Goal: Entertainment & Leisure: Consume media (video, audio)

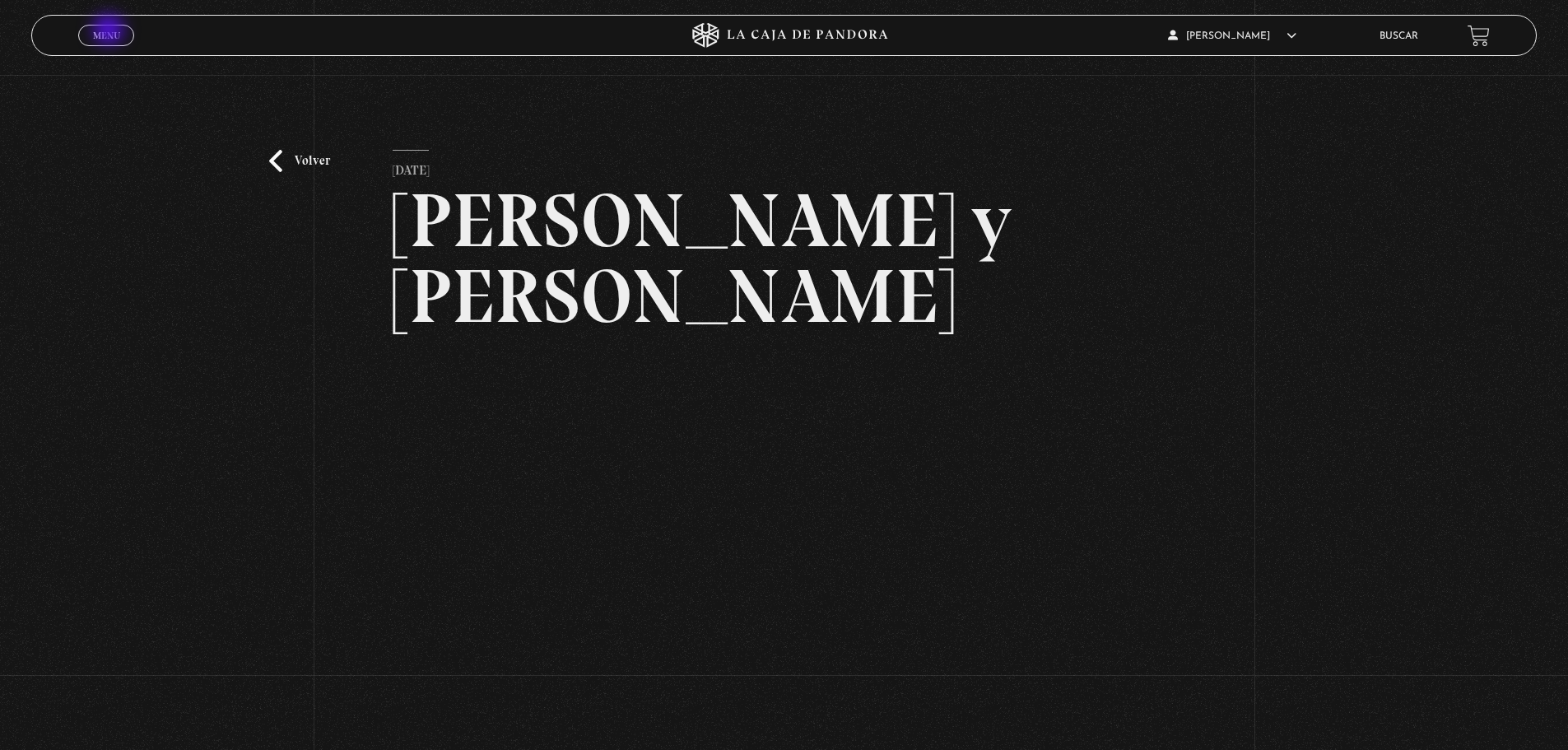
click at [110, 31] on span "Menu" at bounding box center [106, 35] width 27 height 10
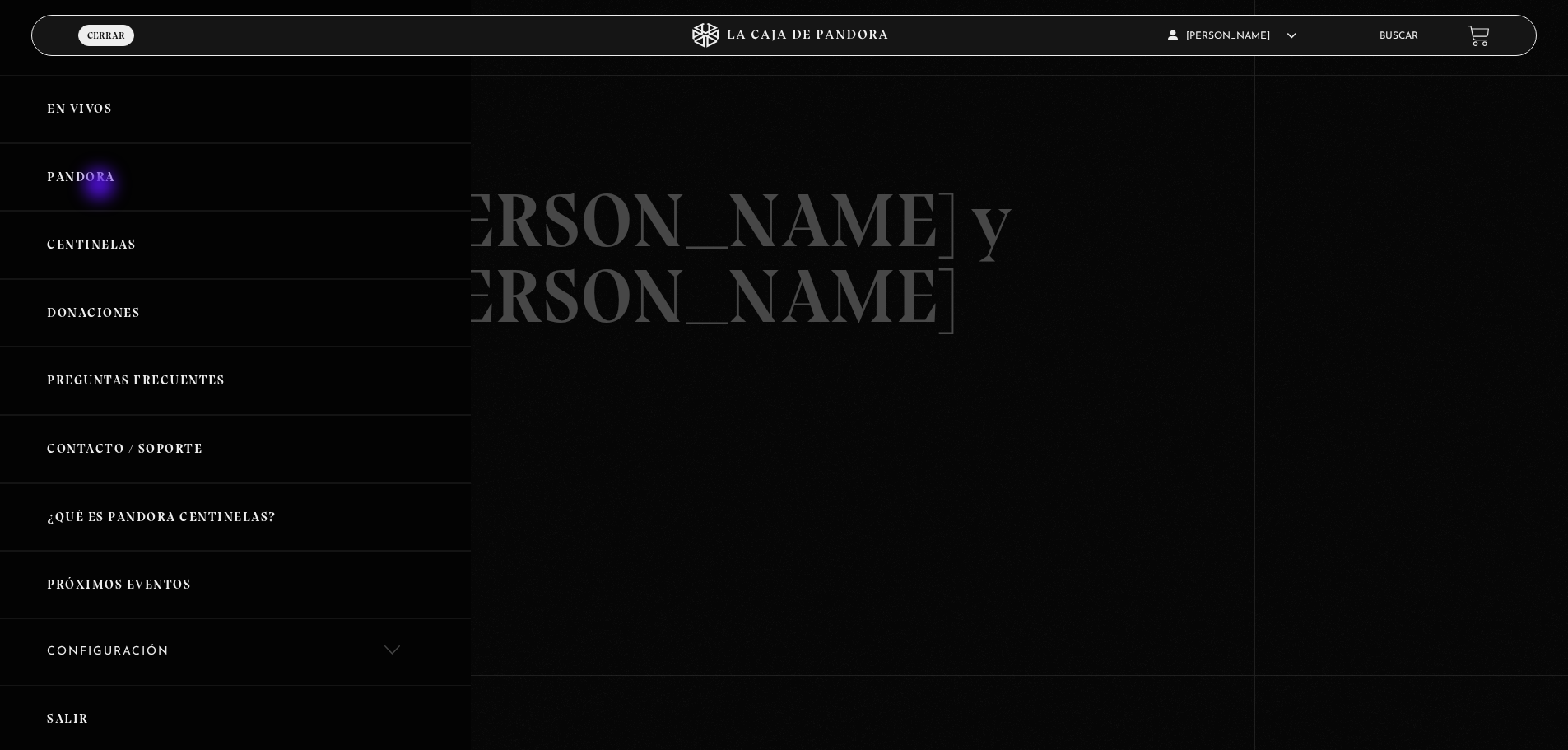
click at [102, 186] on link "Pandora" at bounding box center [235, 177] width 471 height 68
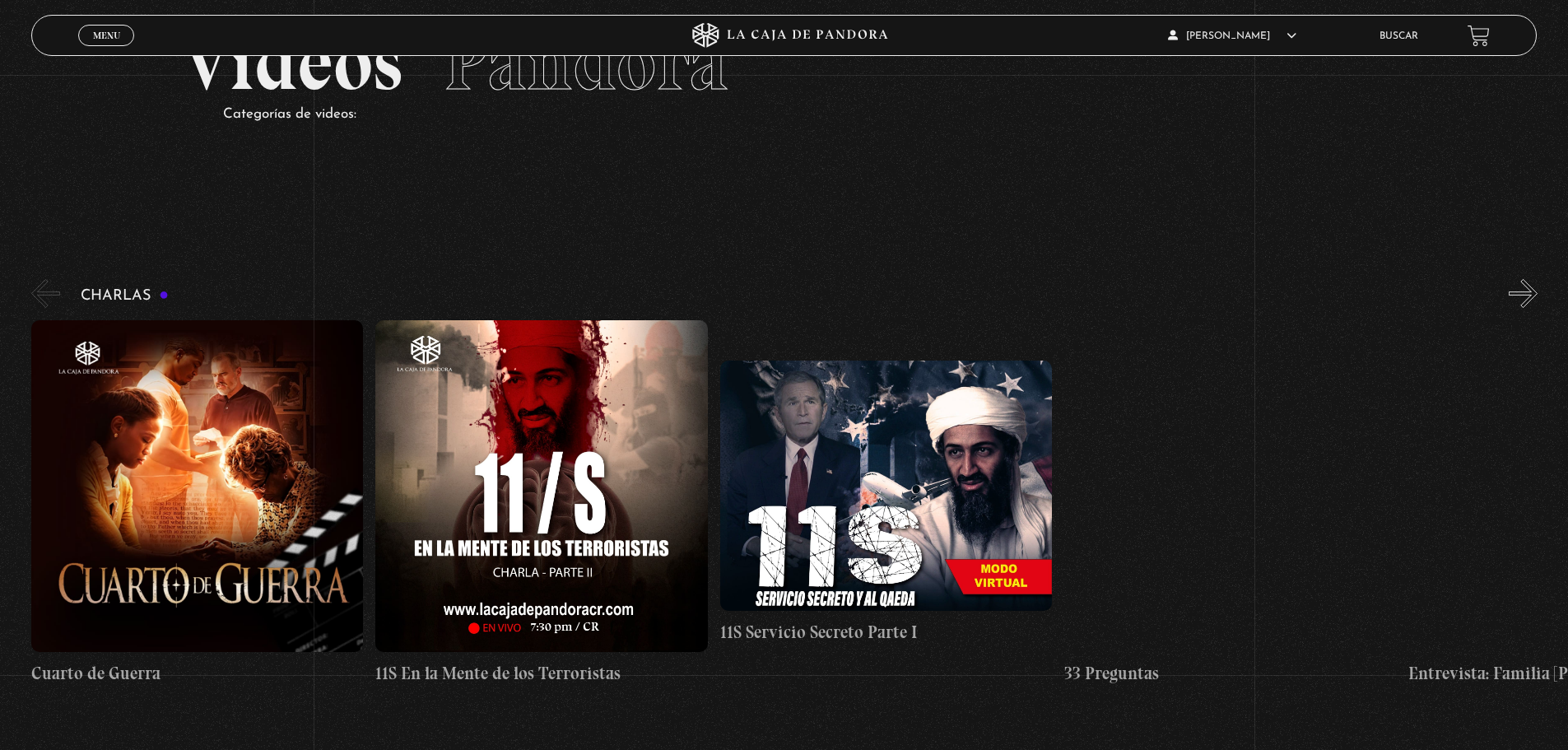
scroll to position [164, 0]
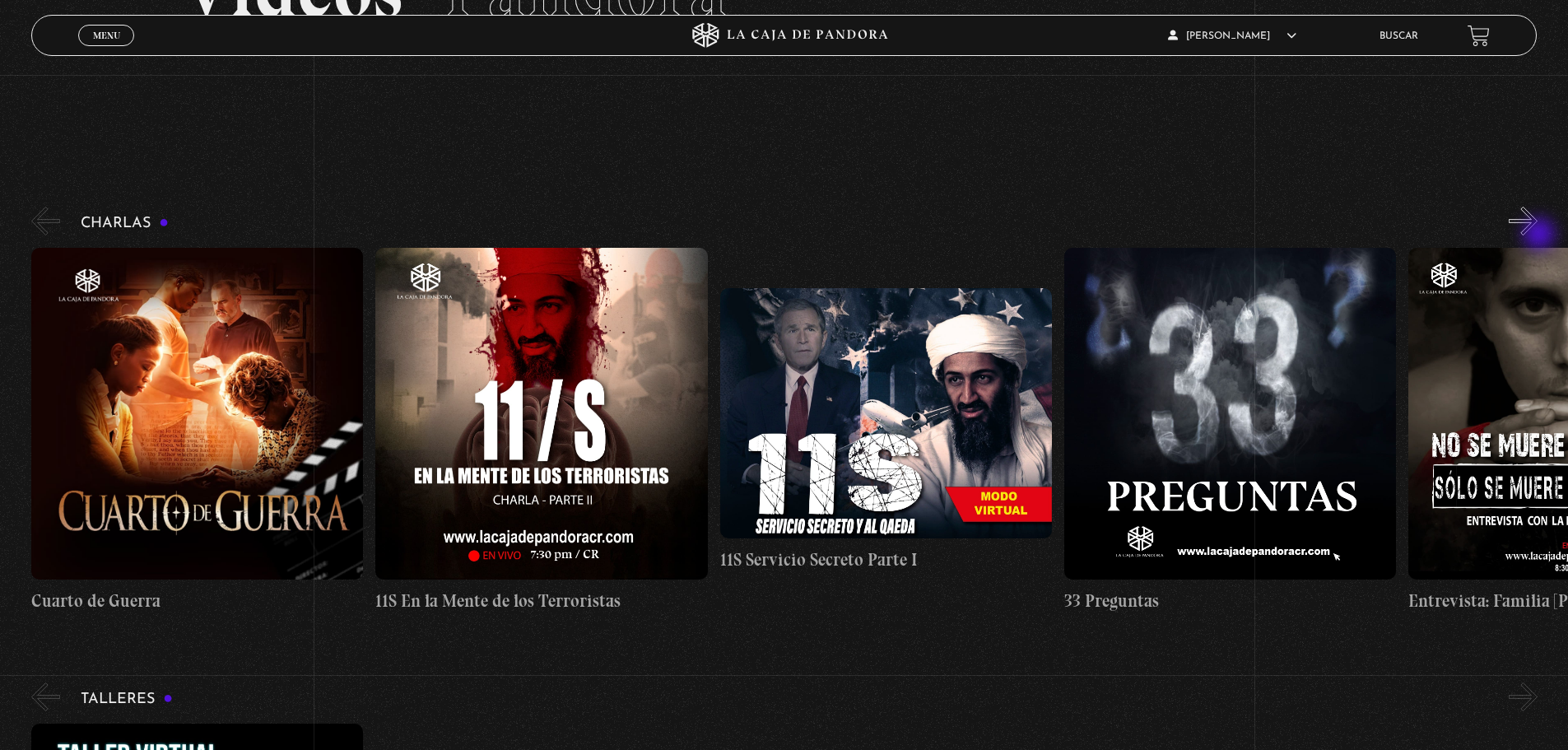
click at [1537, 235] on button "»" at bounding box center [1523, 220] width 29 height 29
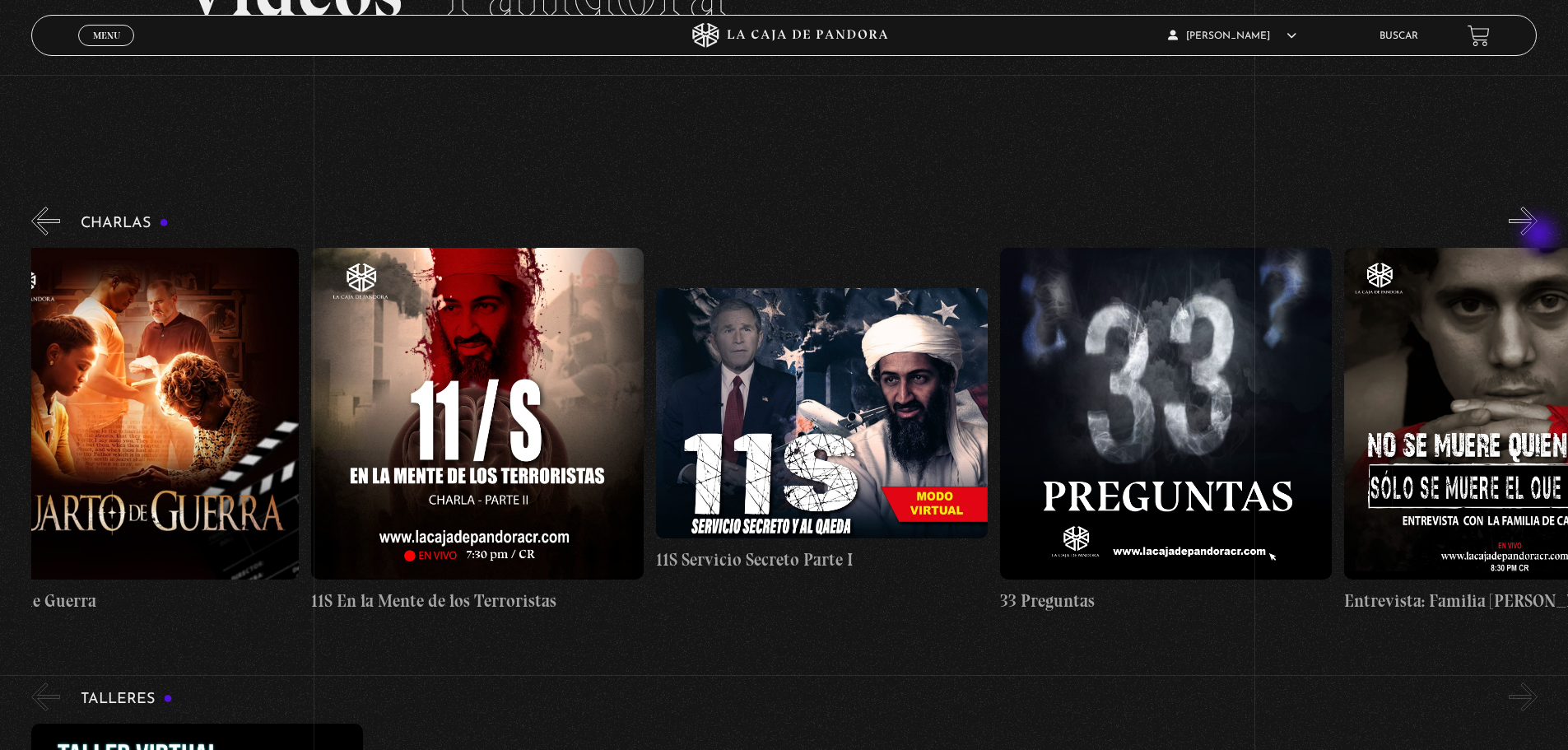
click at [1537, 235] on button "»" at bounding box center [1523, 220] width 29 height 29
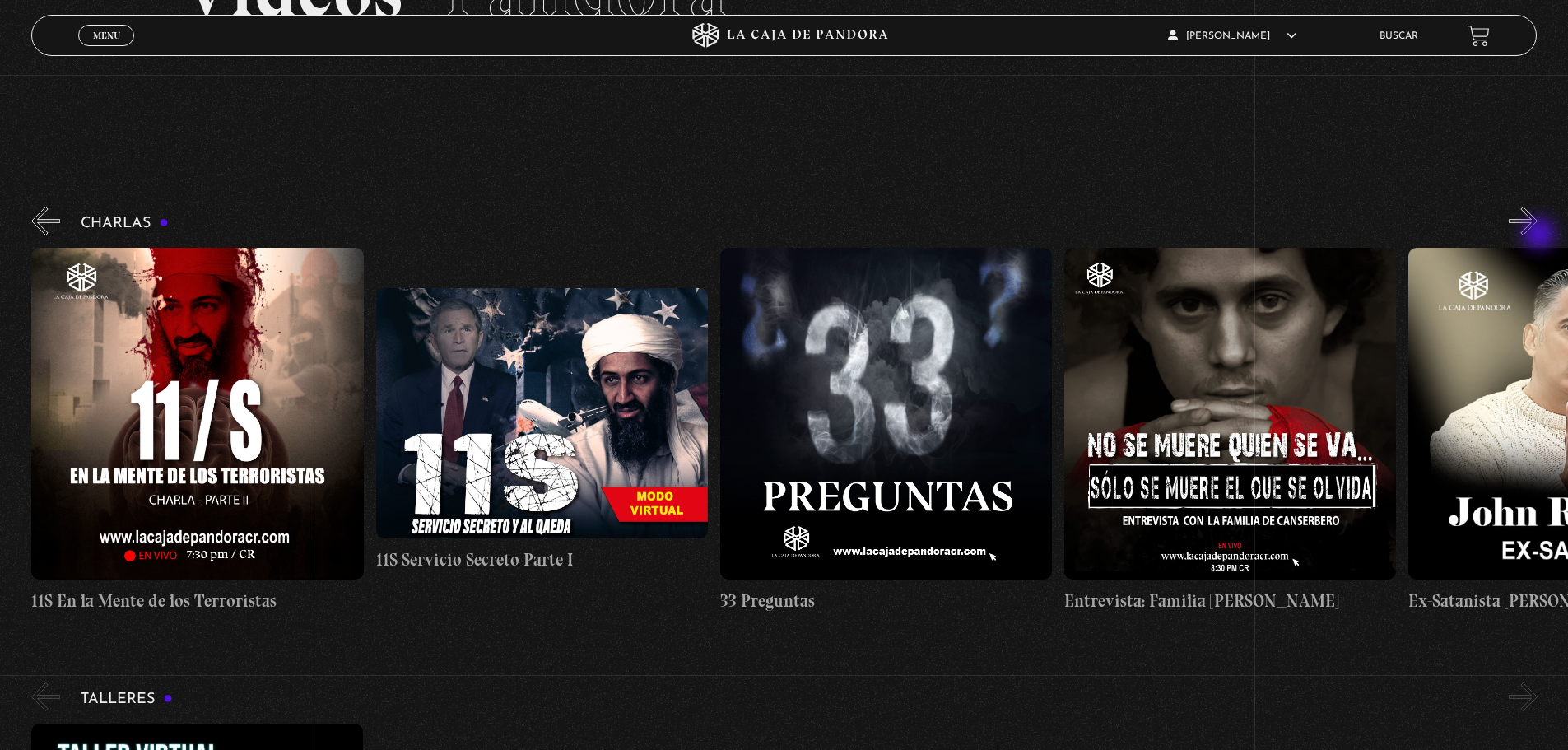
click at [1537, 235] on button "»" at bounding box center [1523, 220] width 29 height 29
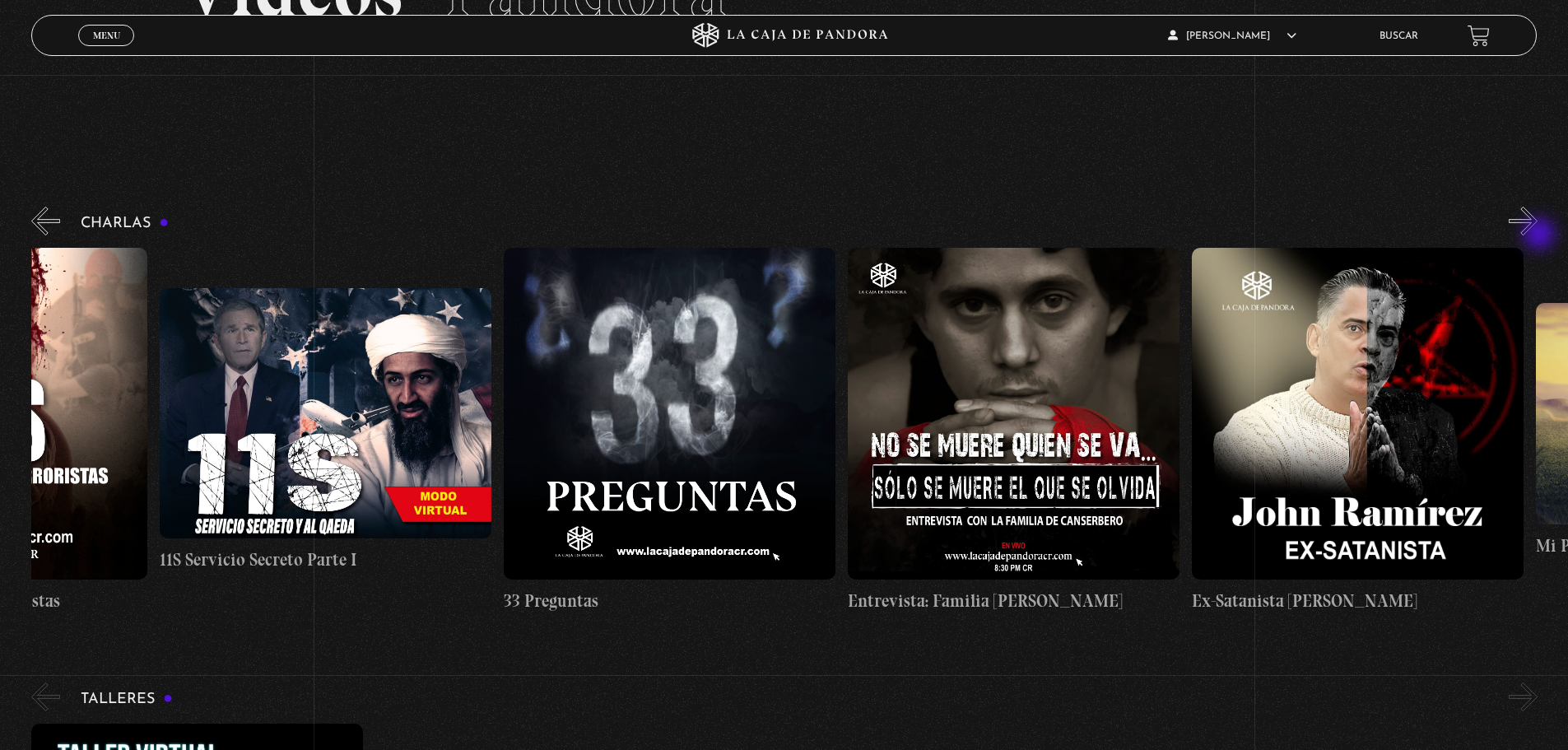
click at [1537, 235] on button "»" at bounding box center [1523, 220] width 29 height 29
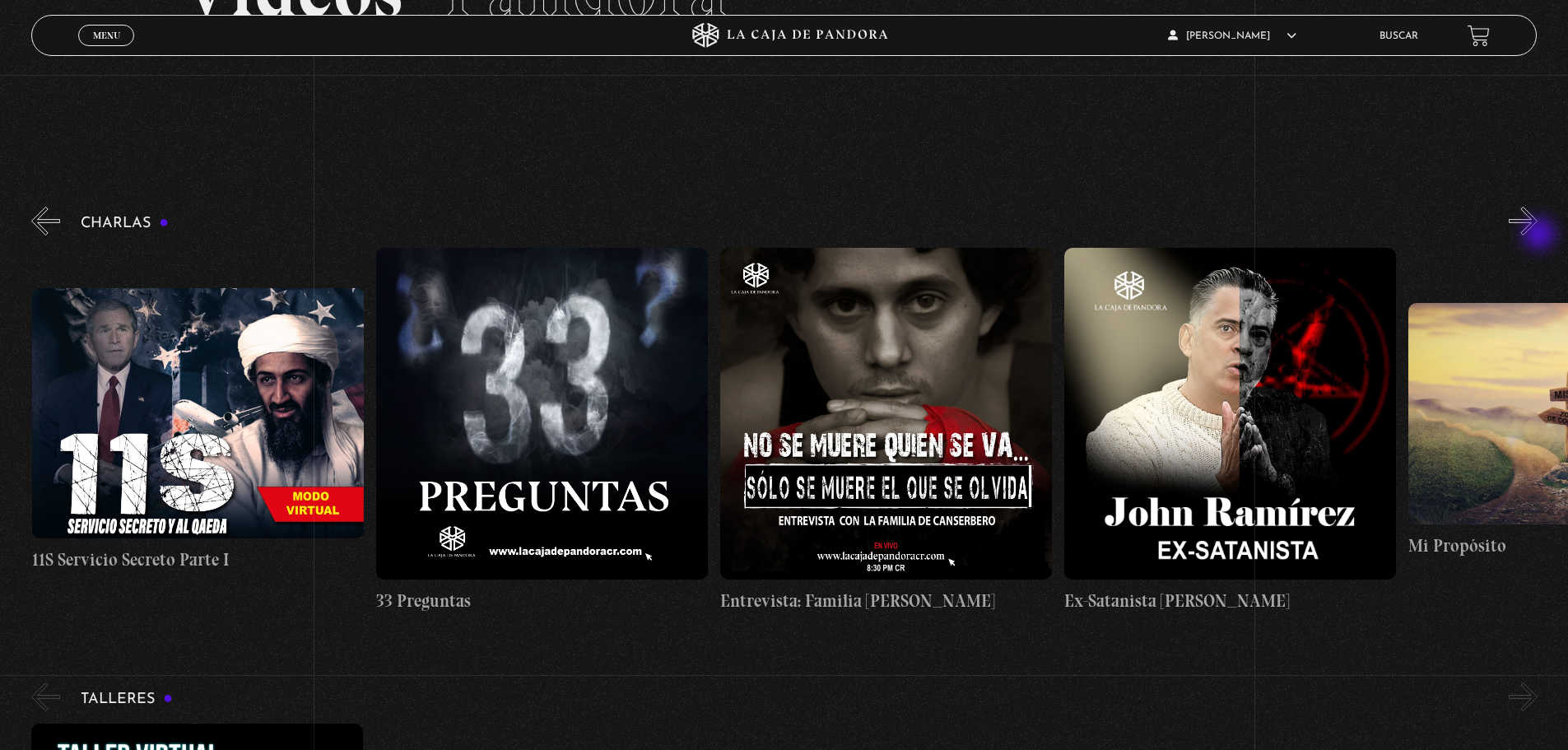
click at [1537, 235] on button "»" at bounding box center [1523, 220] width 29 height 29
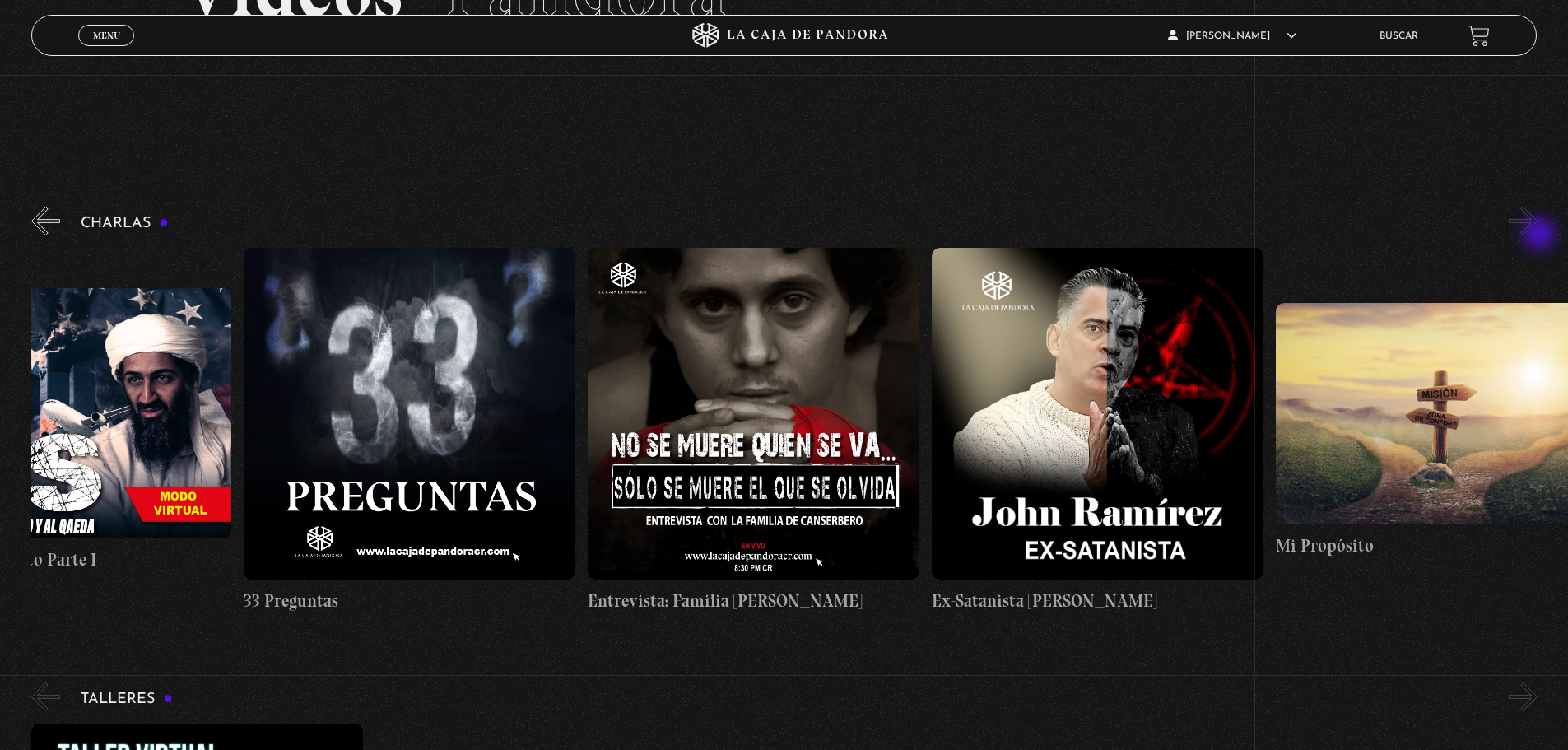
scroll to position [0, 861]
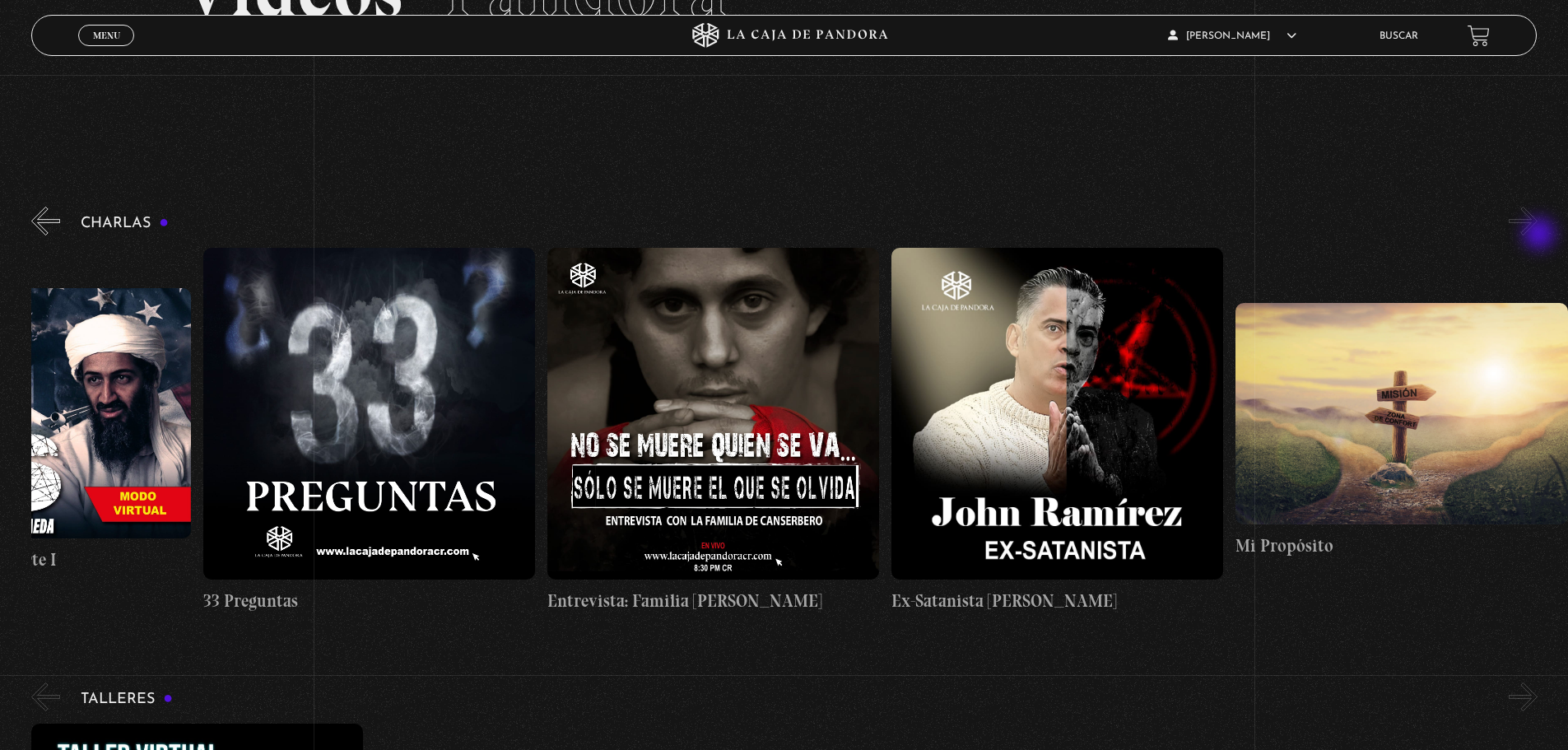
click at [1537, 235] on button "»" at bounding box center [1523, 220] width 29 height 29
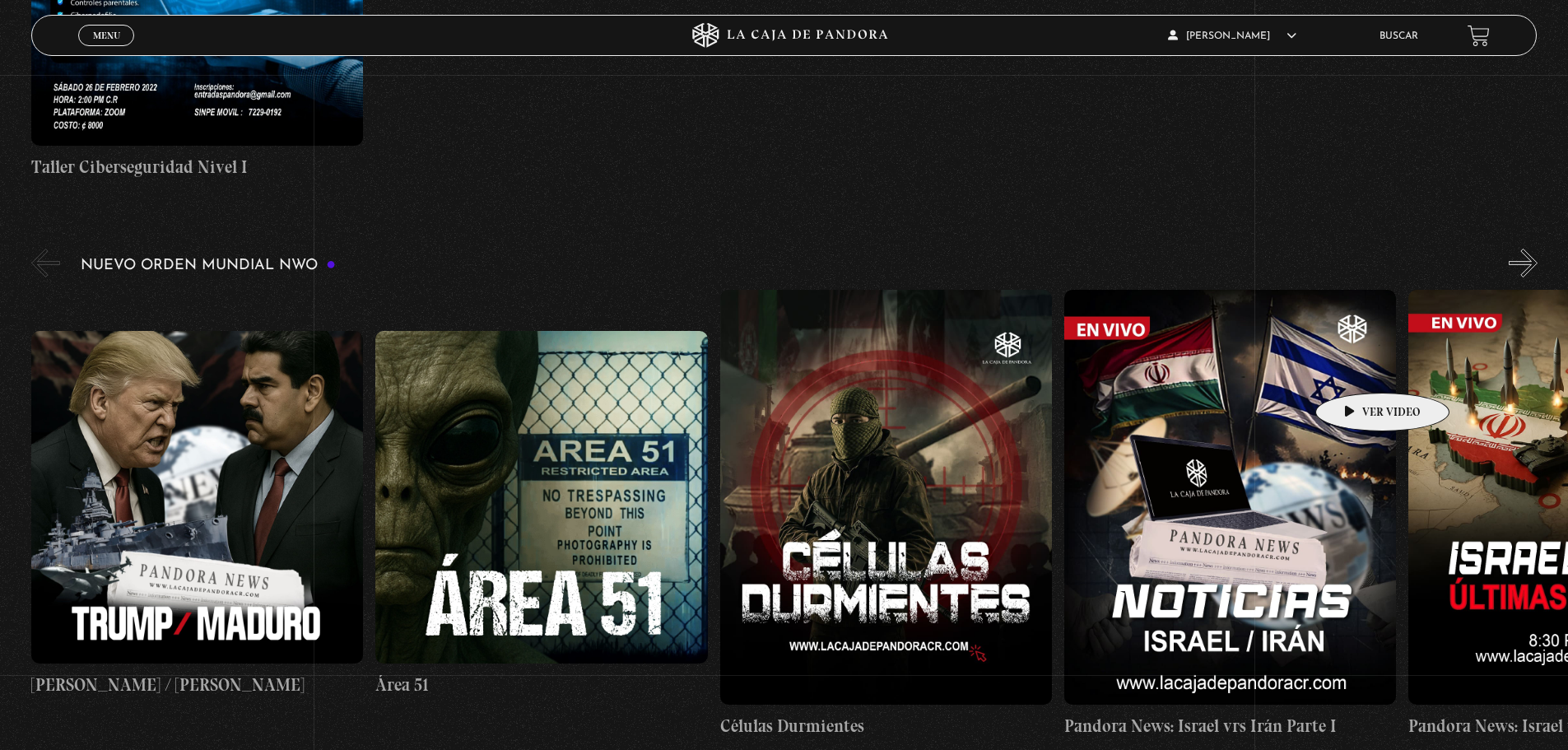
scroll to position [1152, 0]
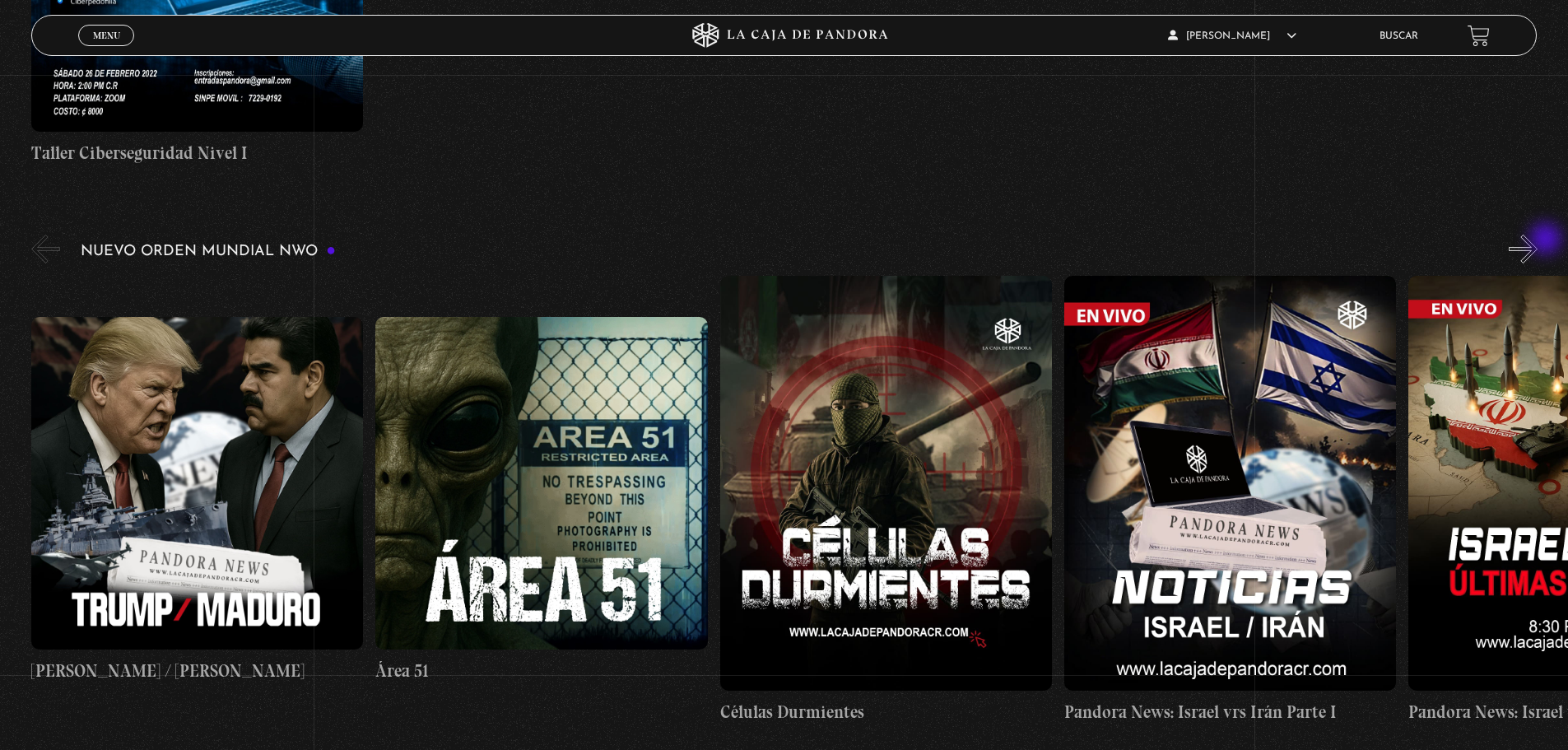
click at [1537, 240] on button "»" at bounding box center [1523, 248] width 29 height 29
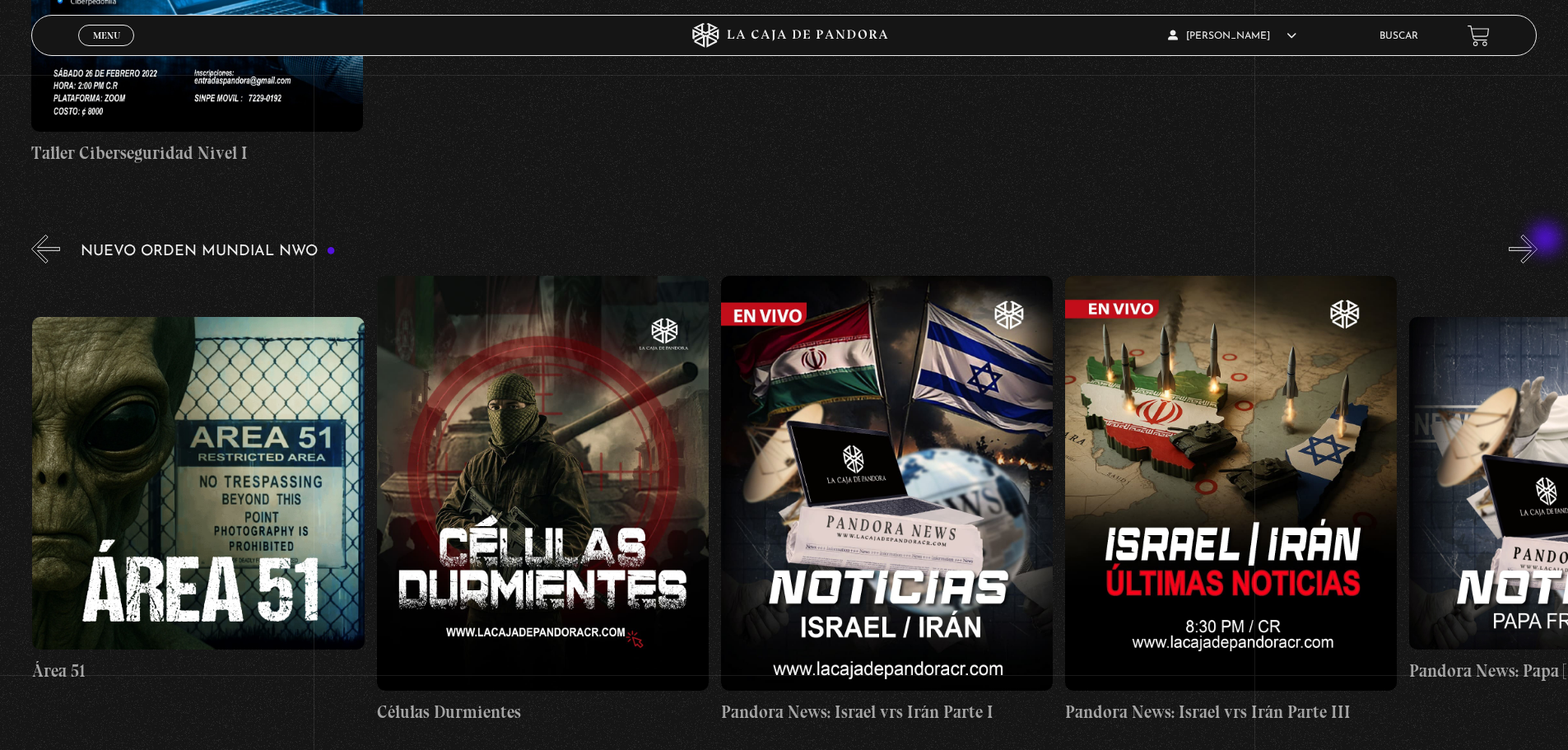
click at [1537, 242] on button "»" at bounding box center [1523, 248] width 29 height 29
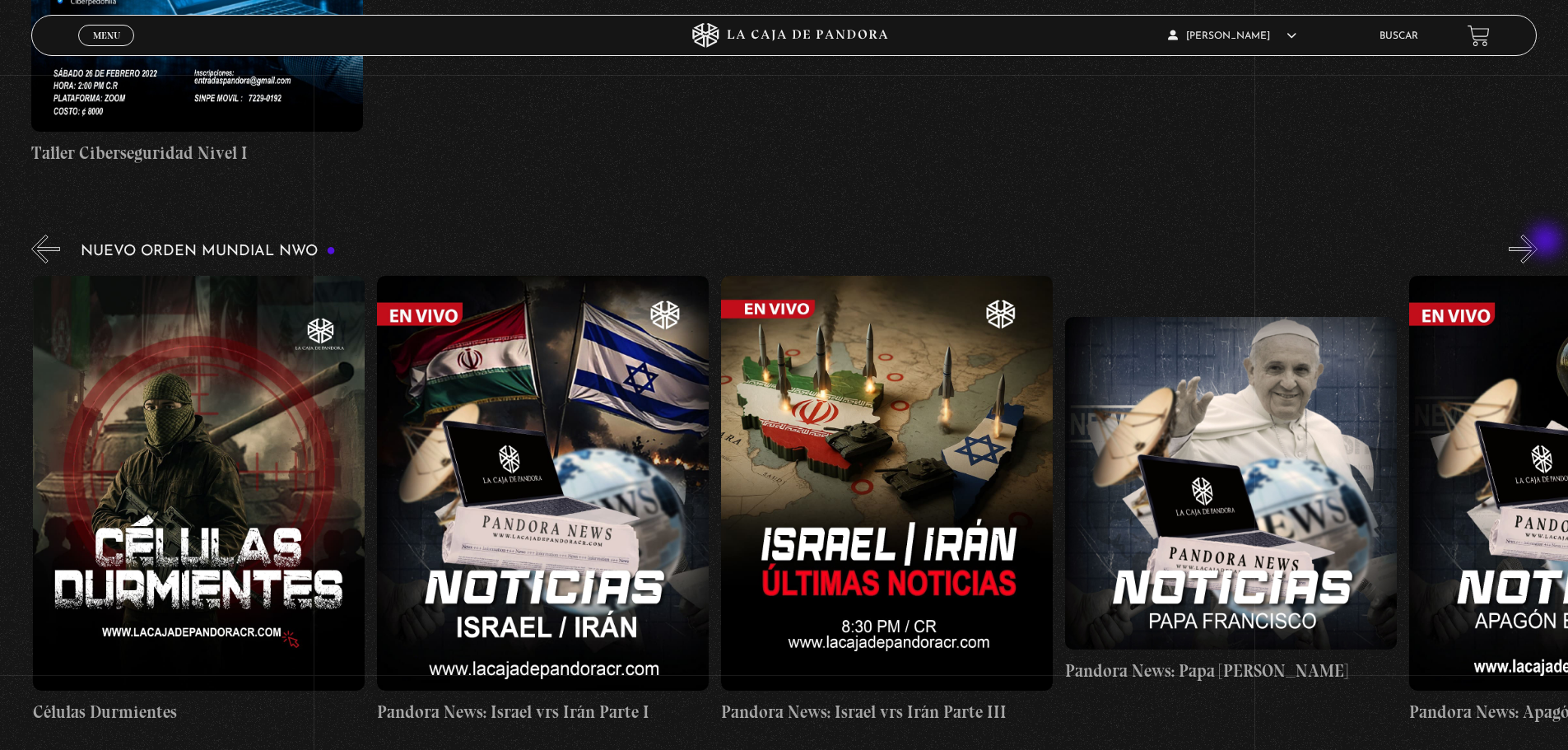
scroll to position [0, 688]
click at [1537, 244] on button "»" at bounding box center [1523, 248] width 29 height 29
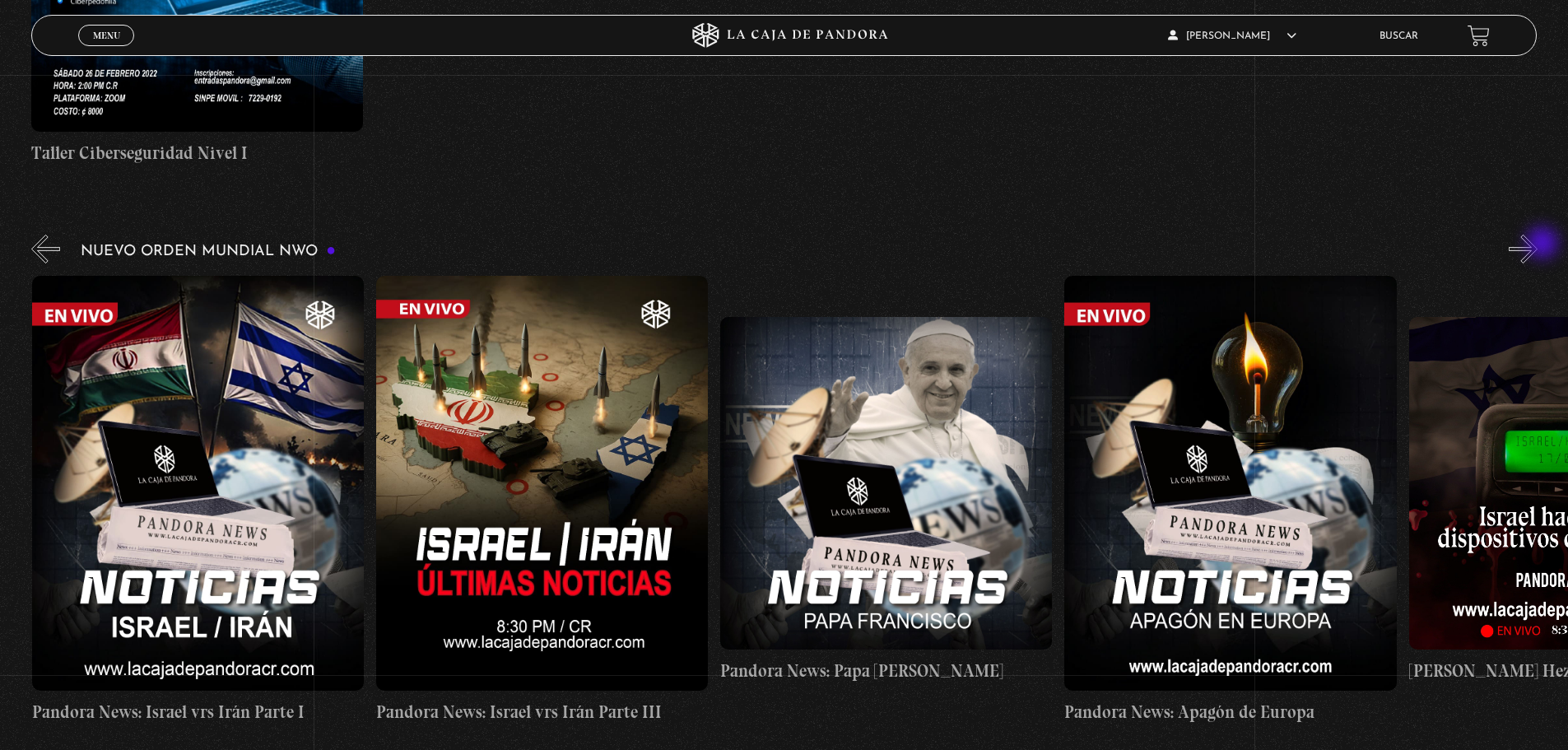
scroll to position [0, 1033]
click at [1537, 247] on button "»" at bounding box center [1523, 248] width 29 height 29
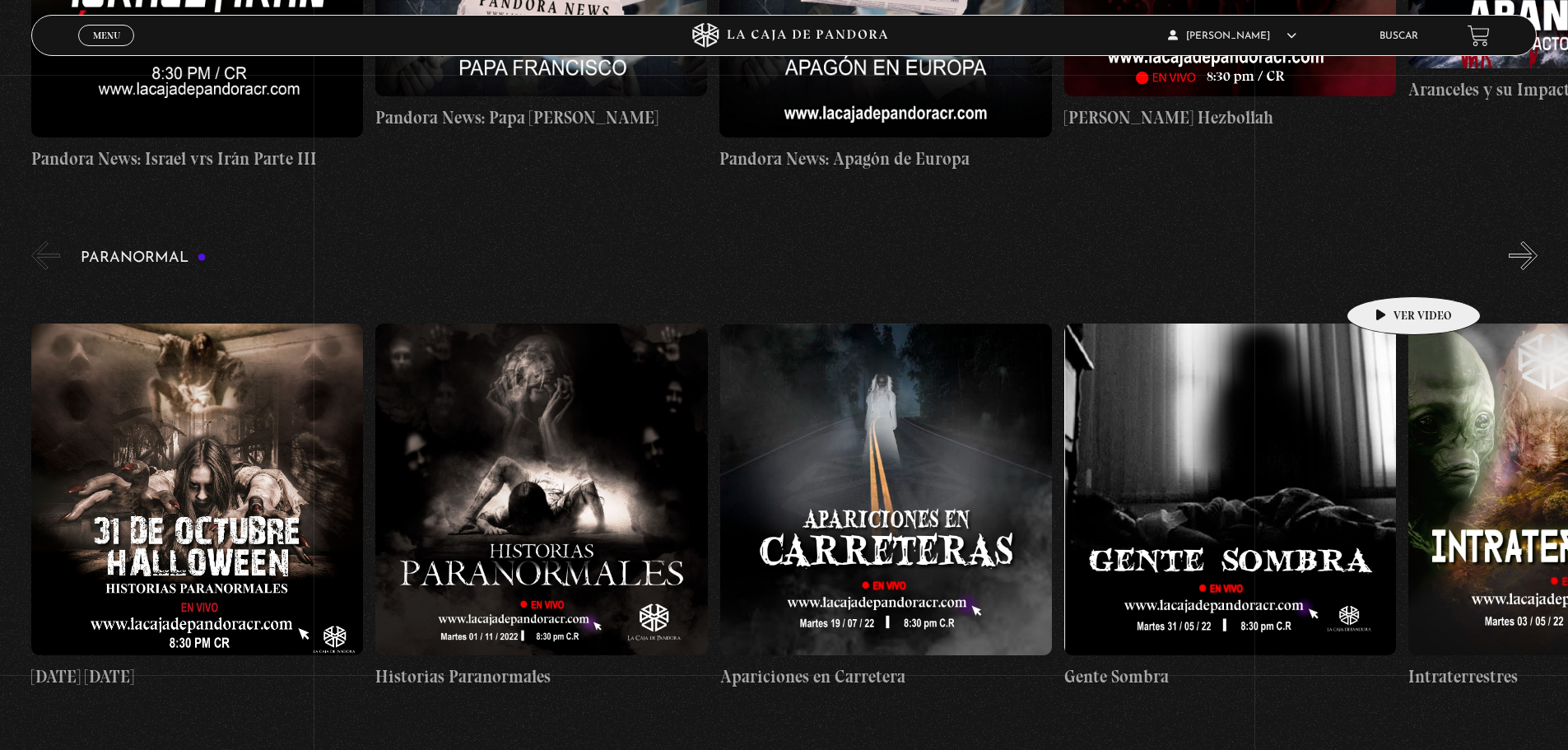
scroll to position [1729, 0]
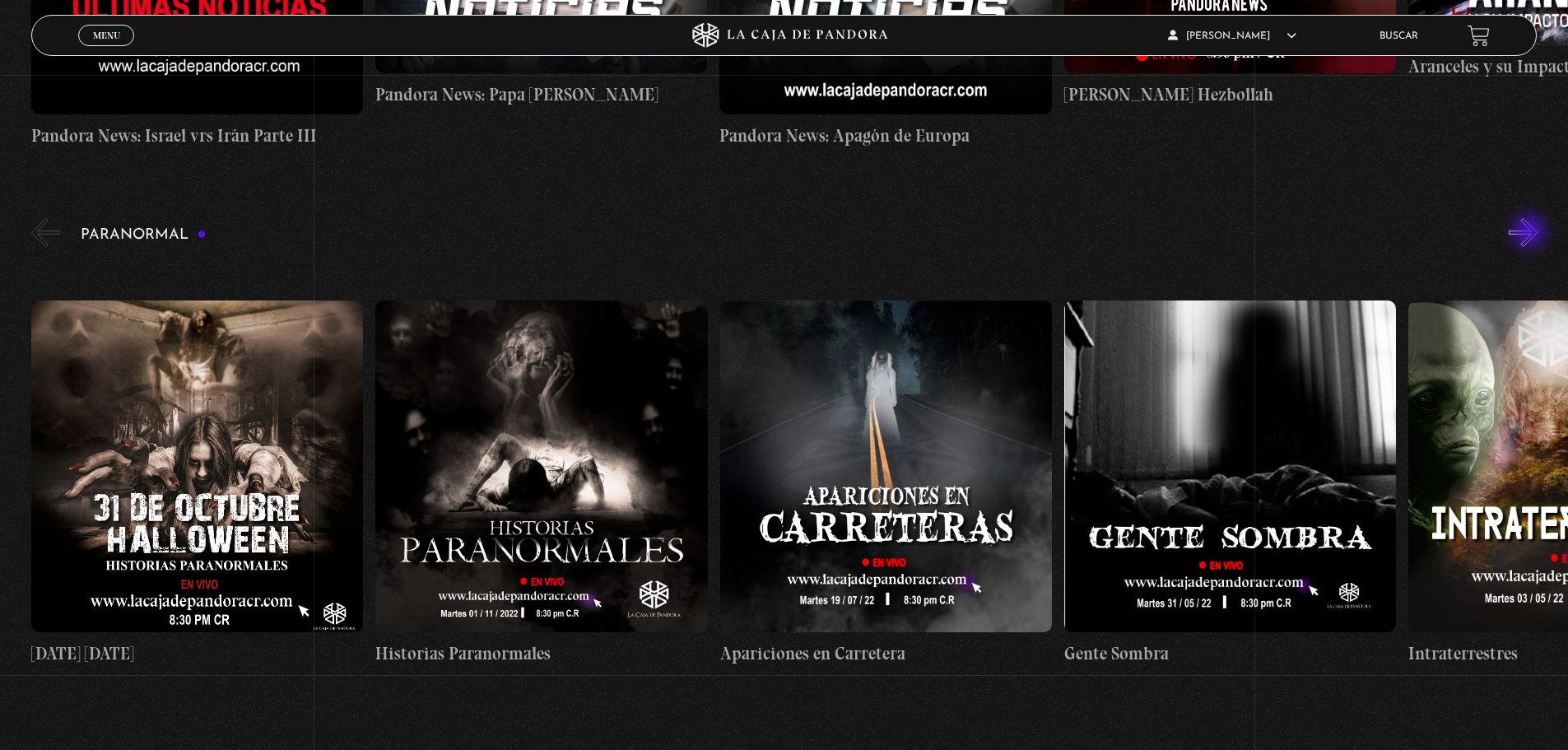
click at [1531, 233] on button "»" at bounding box center [1523, 232] width 29 height 29
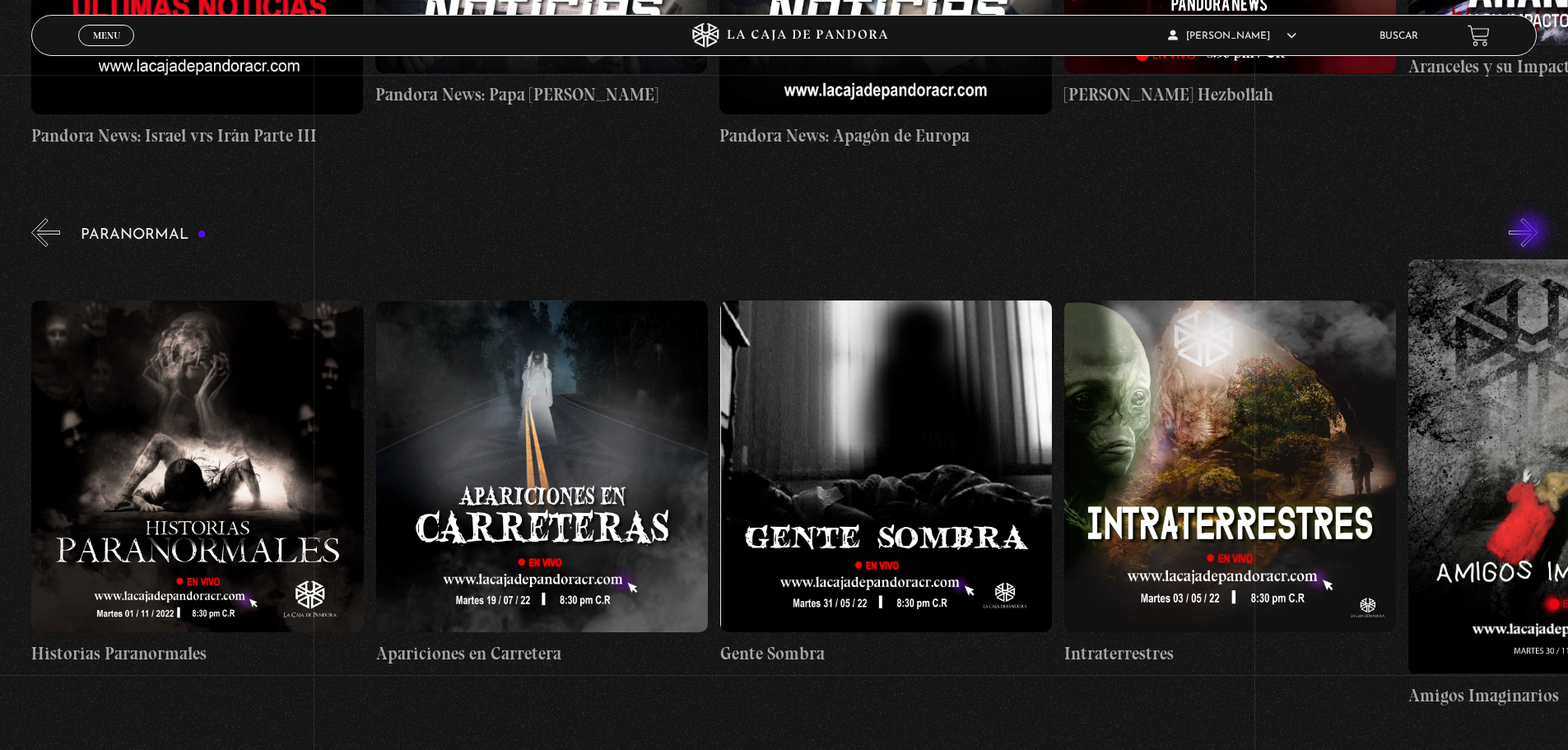
click at [1531, 233] on button "»" at bounding box center [1523, 232] width 29 height 29
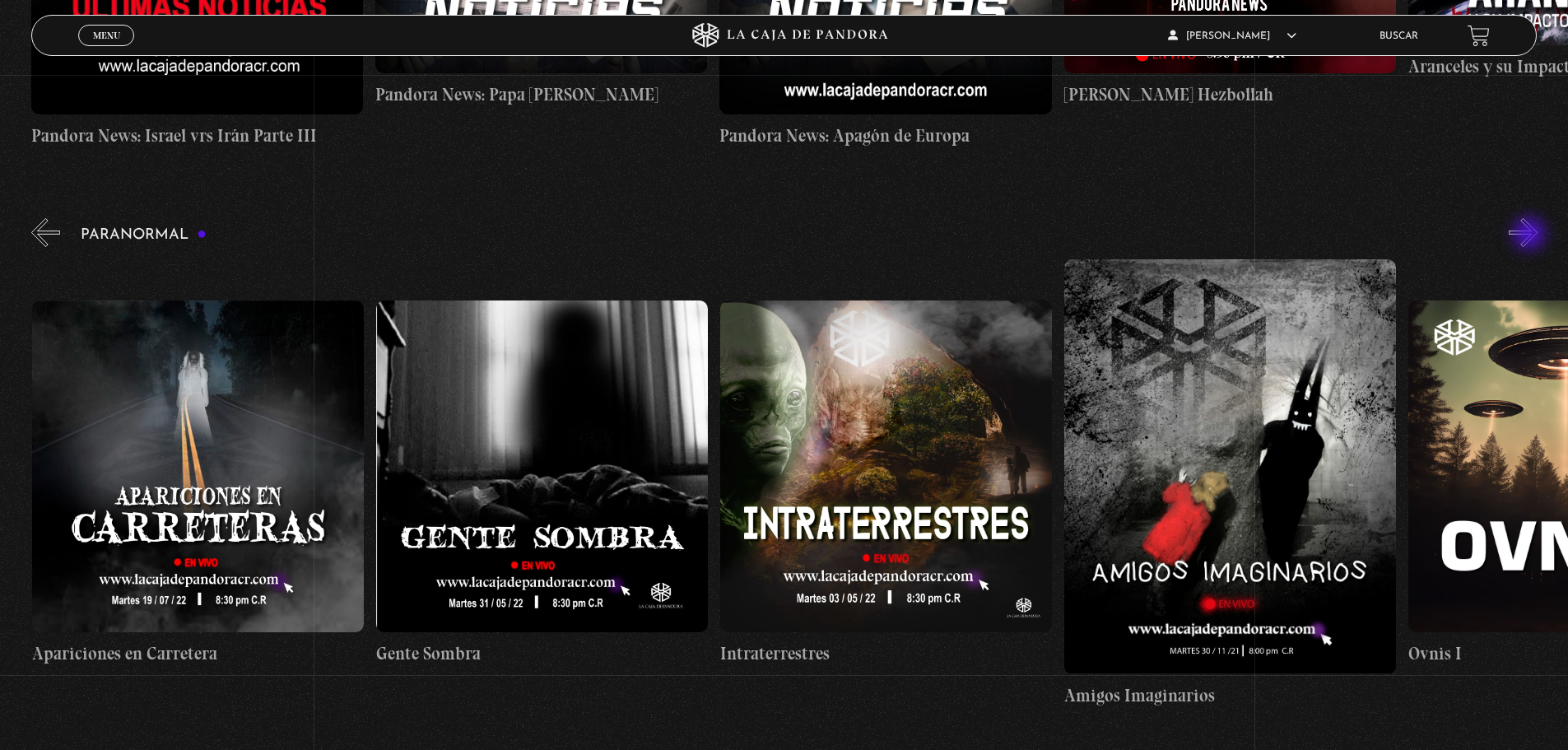
click at [1531, 235] on button "»" at bounding box center [1523, 232] width 29 height 29
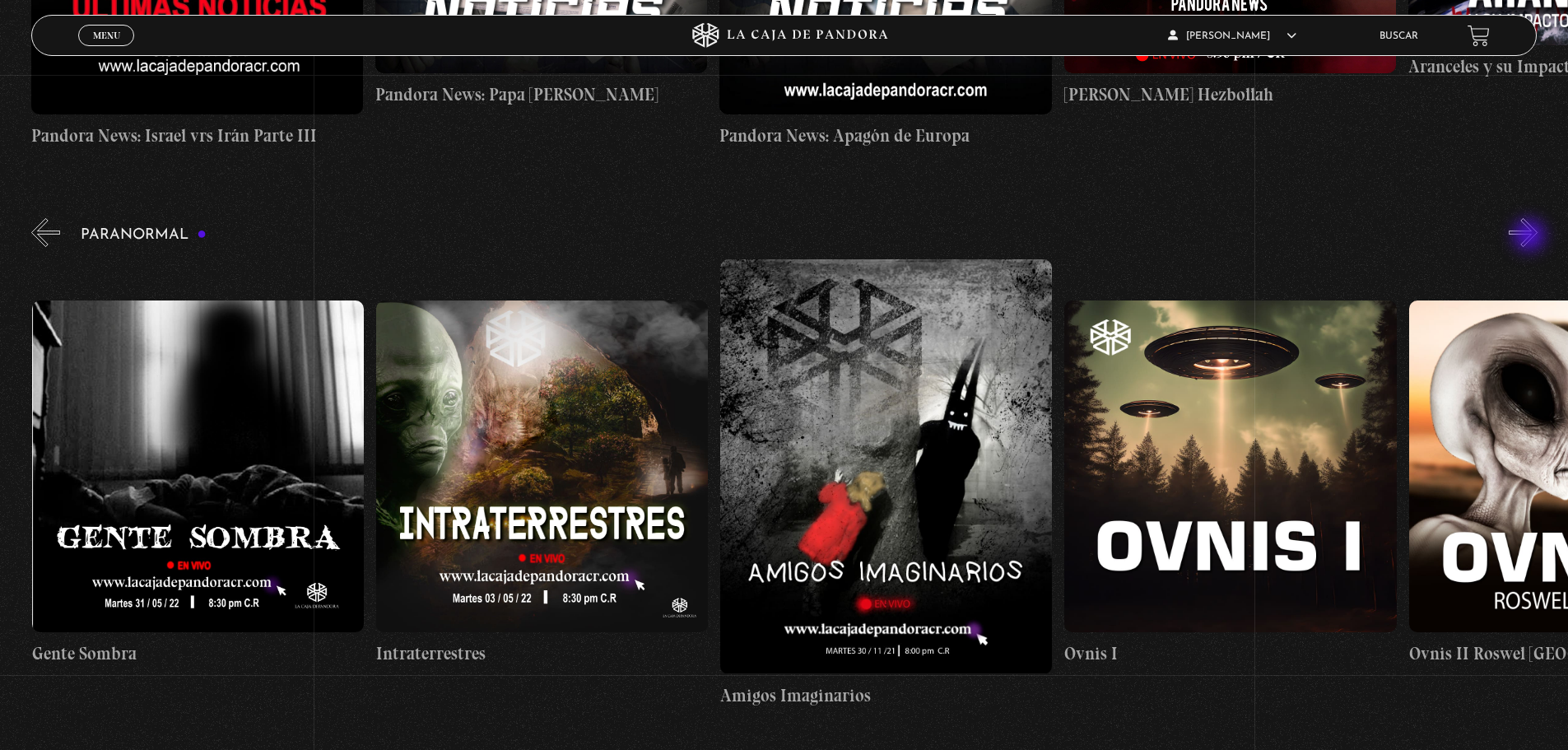
click at [1531, 237] on button "»" at bounding box center [1523, 232] width 29 height 29
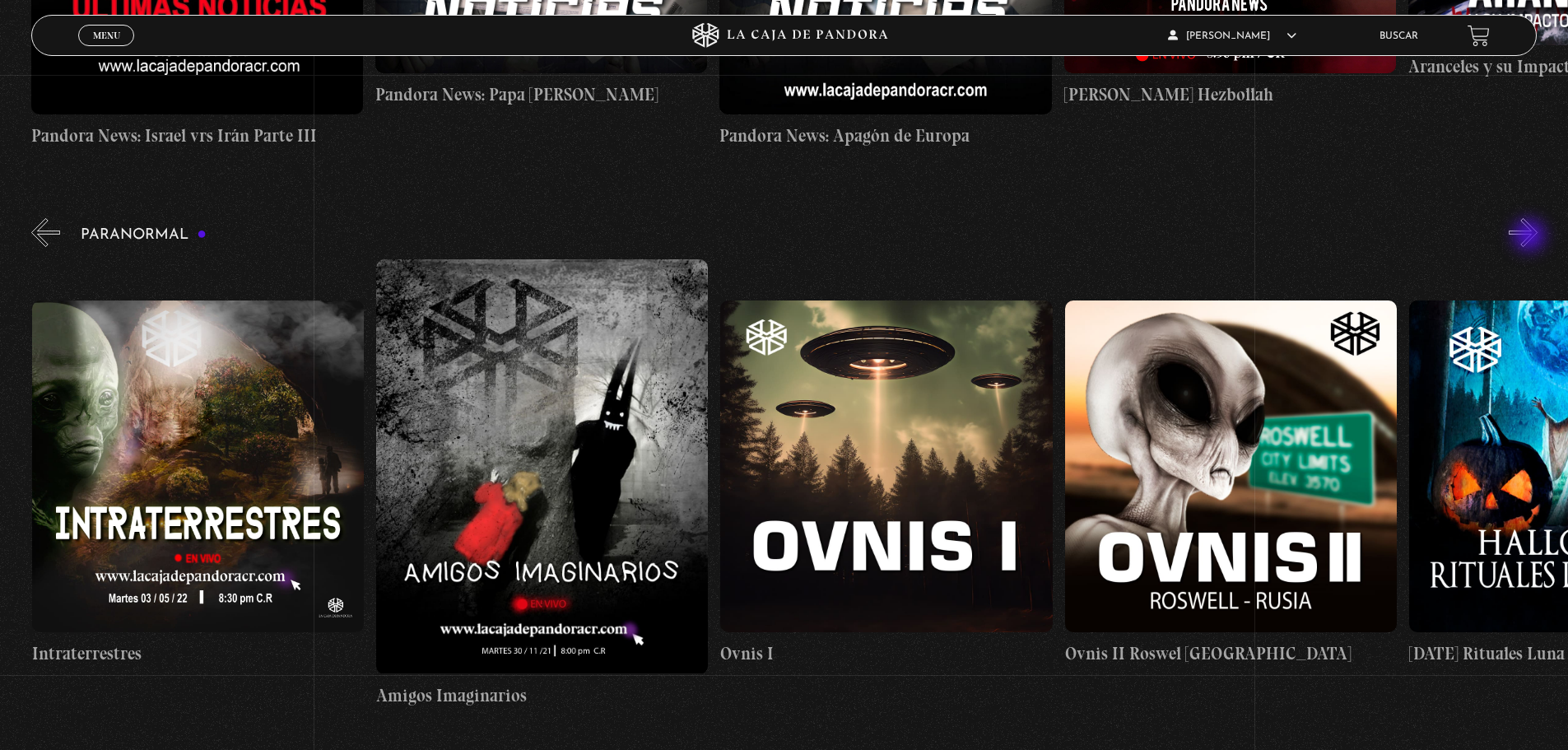
scroll to position [0, 1377]
click at [1532, 238] on button "»" at bounding box center [1523, 232] width 29 height 29
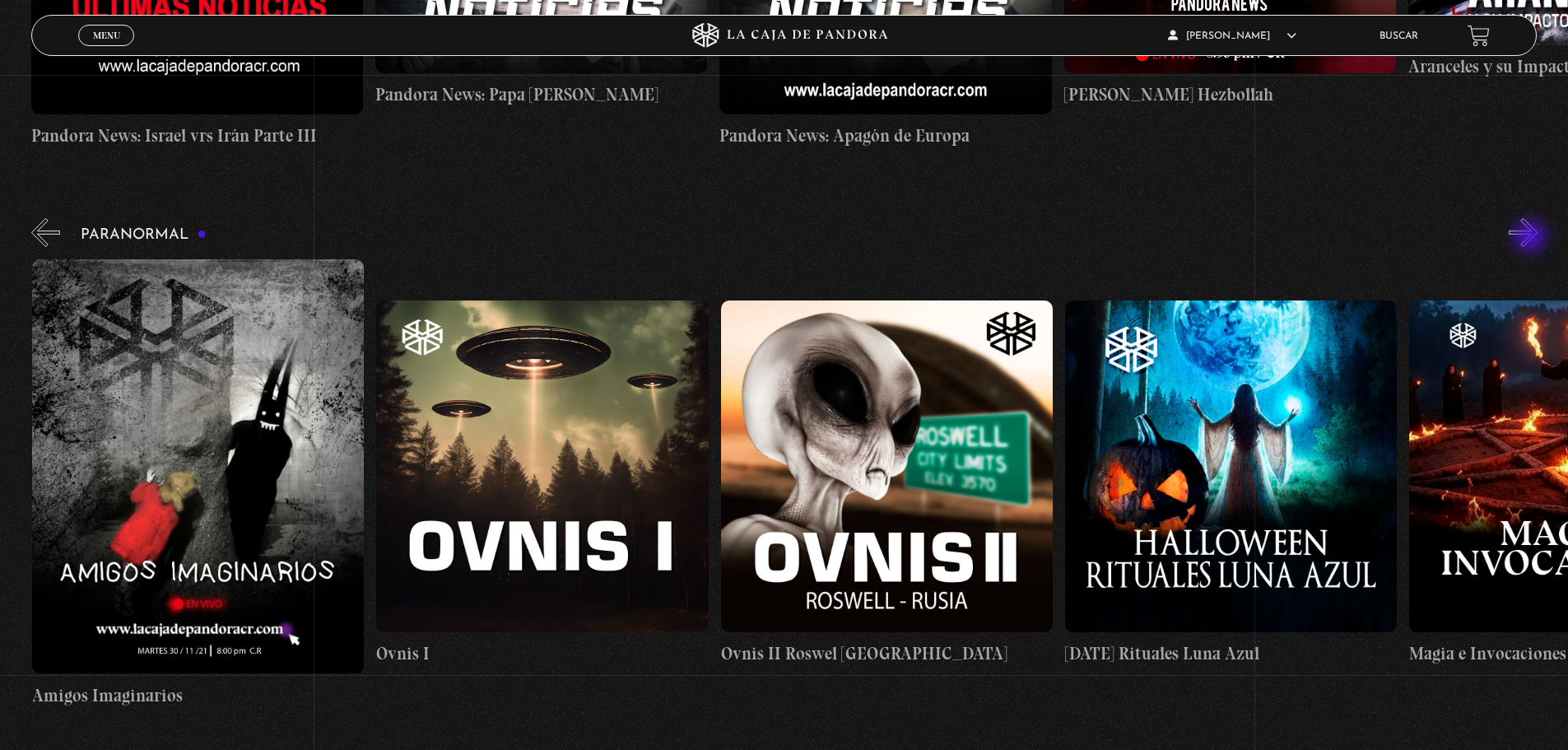
scroll to position [0, 1721]
click at [1533, 238] on button "»" at bounding box center [1523, 232] width 29 height 29
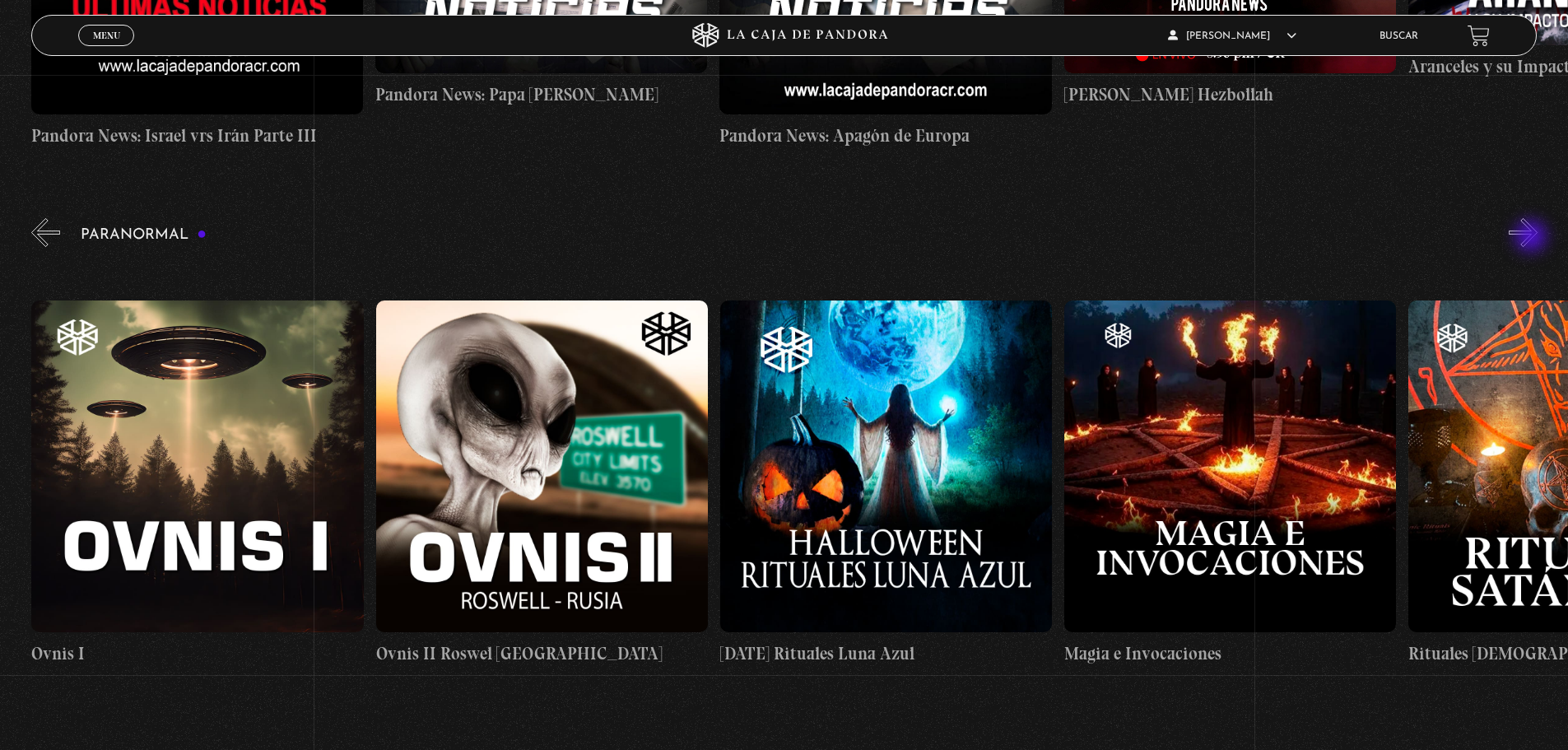
click at [1533, 238] on button "»" at bounding box center [1523, 232] width 29 height 29
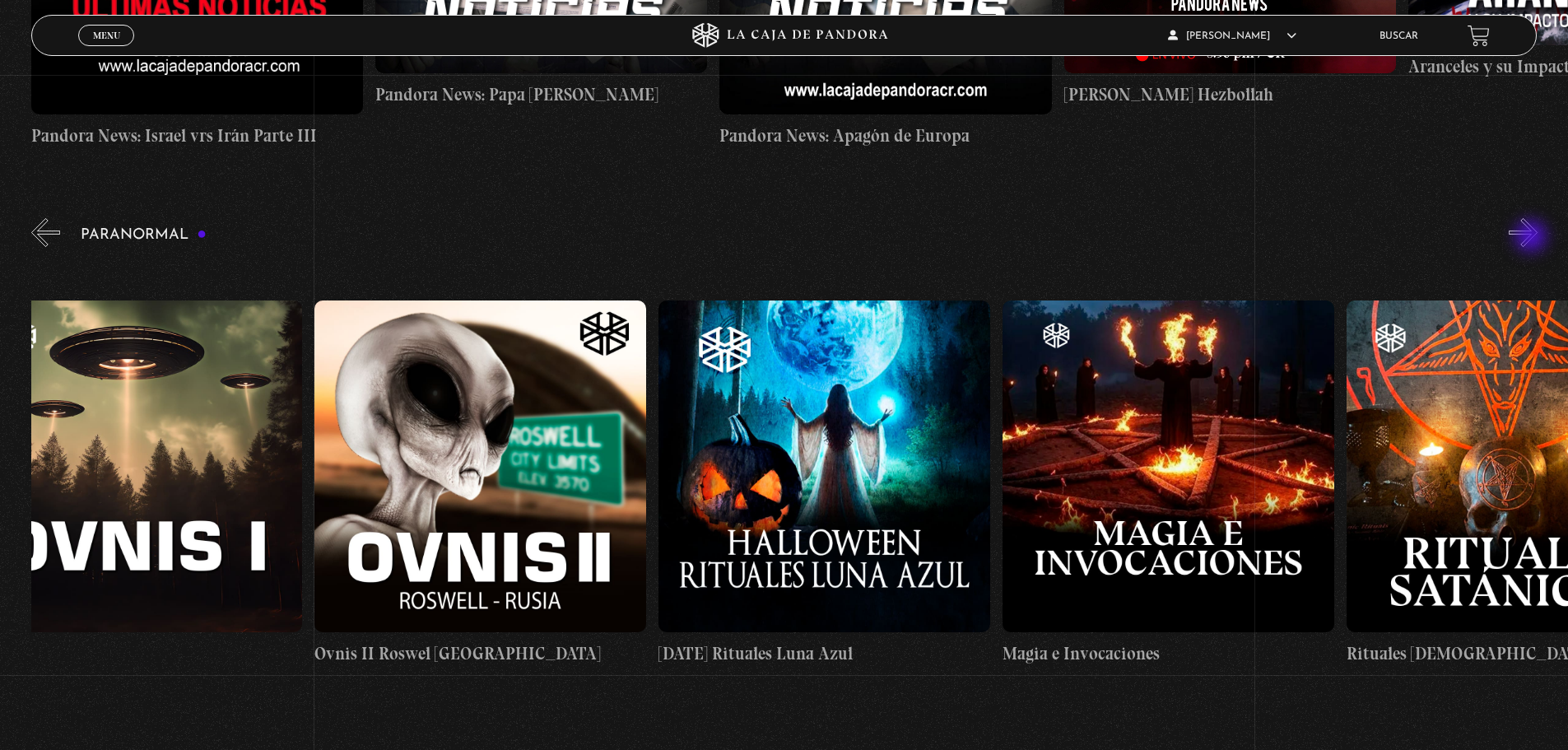
scroll to position [0, 2237]
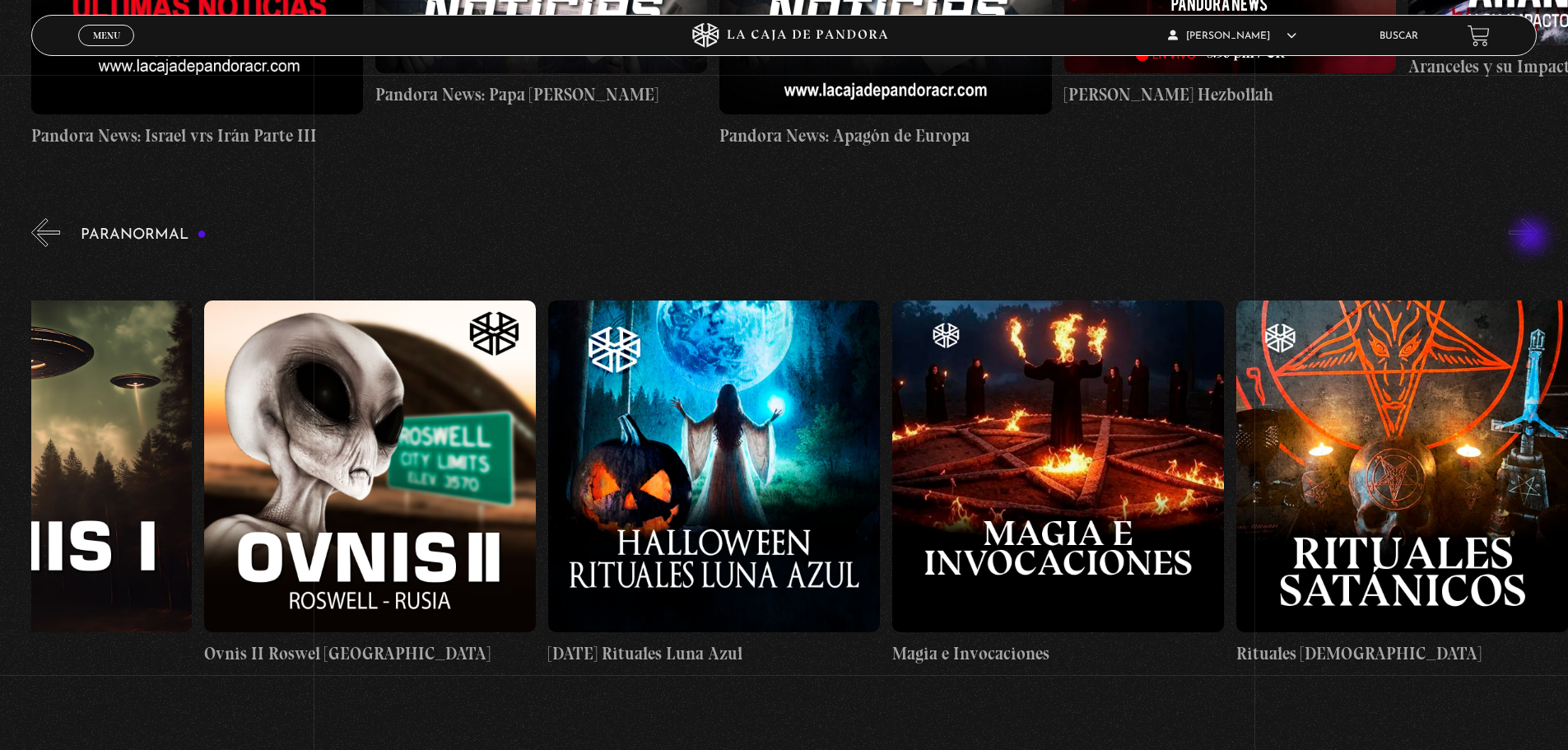
click at [1533, 238] on button "»" at bounding box center [1523, 232] width 29 height 29
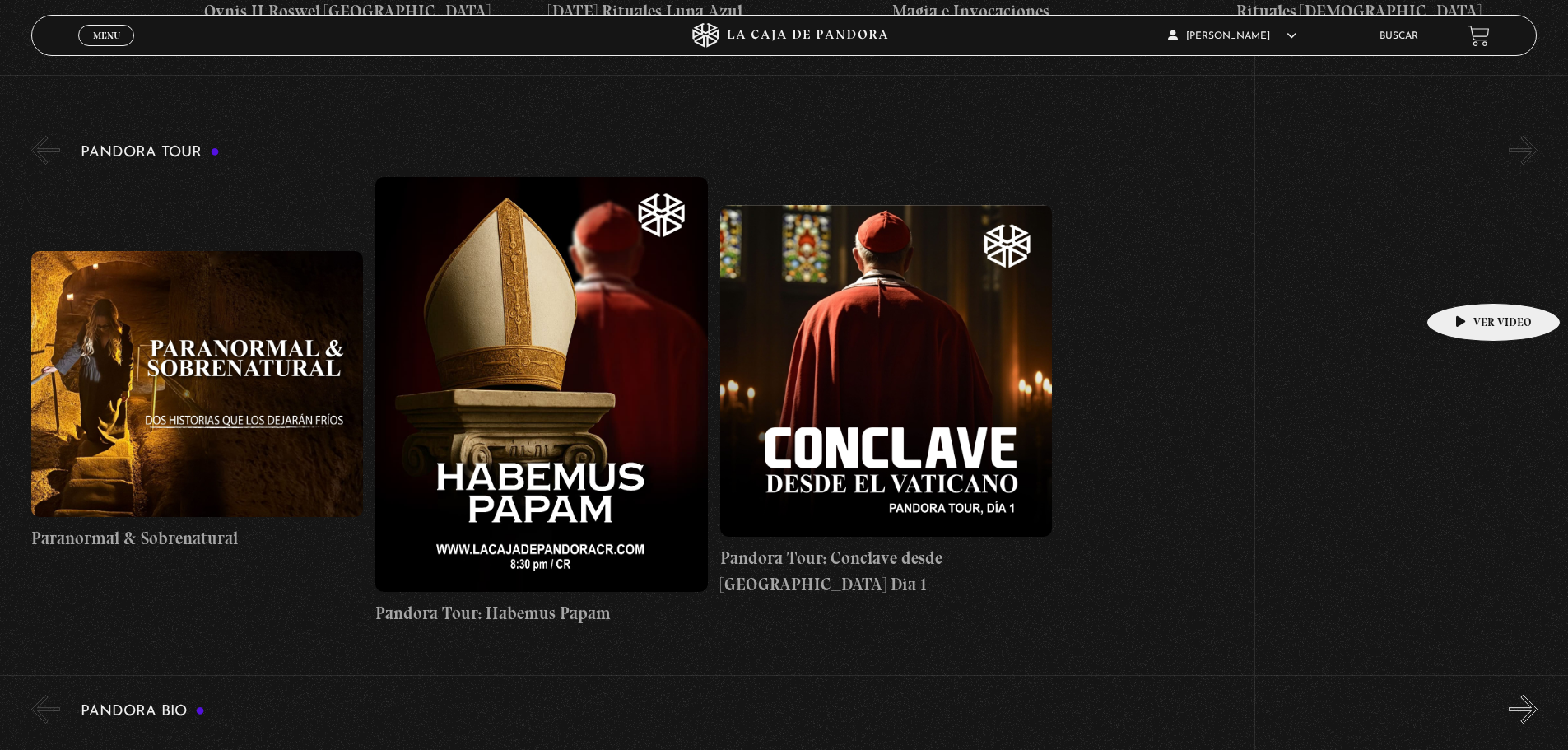
scroll to position [2387, 0]
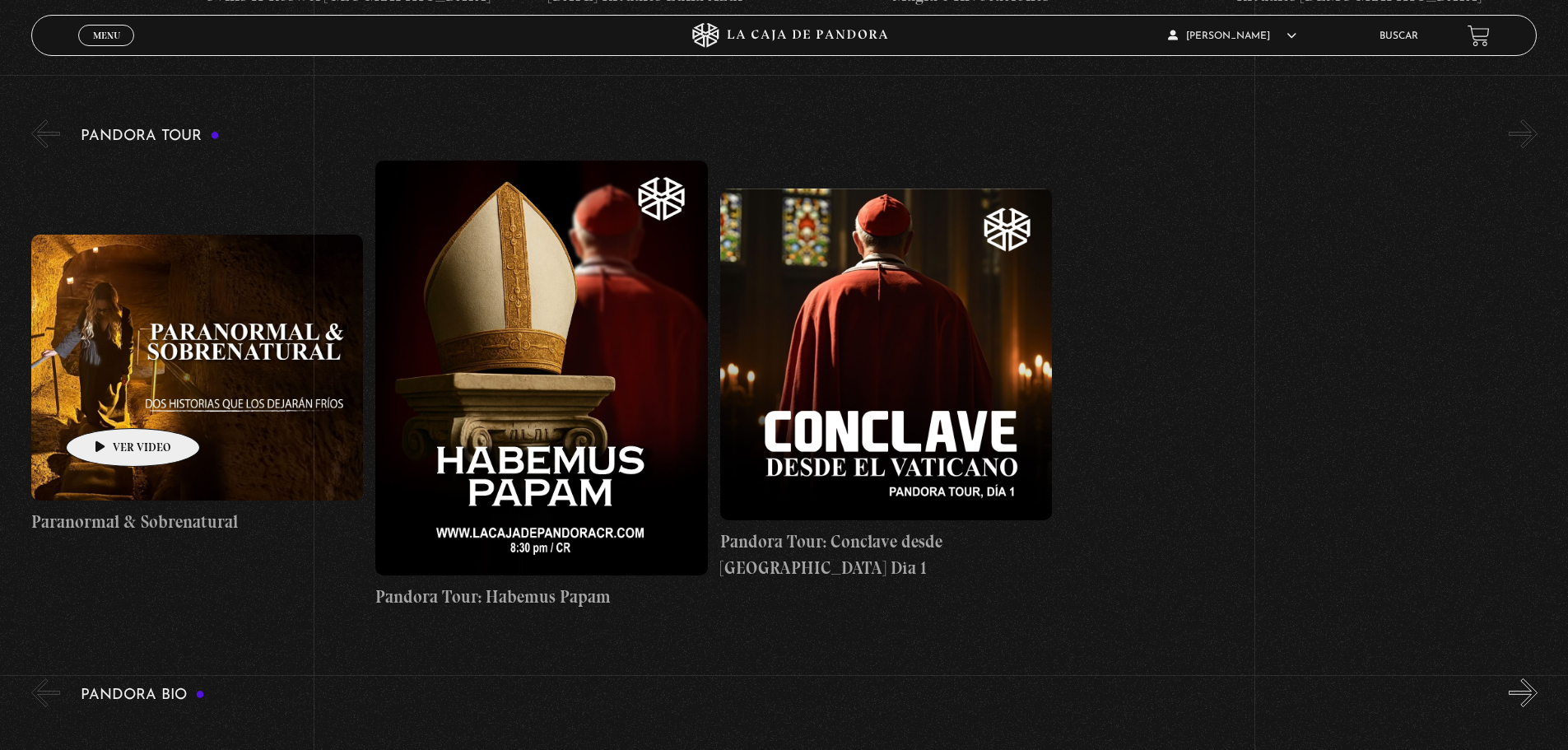
click at [107, 403] on figure at bounding box center [197, 367] width 332 height 266
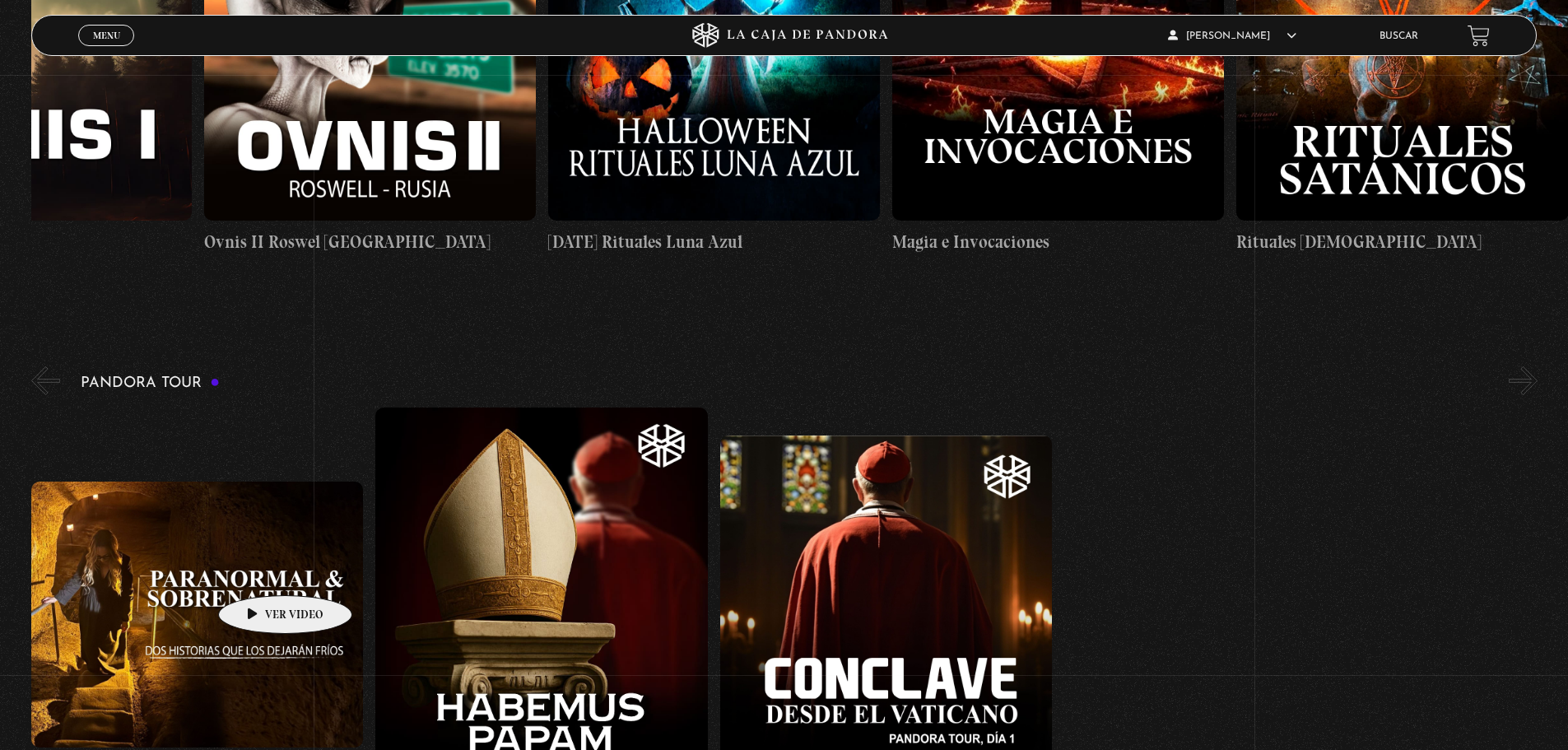
scroll to position [2304, 0]
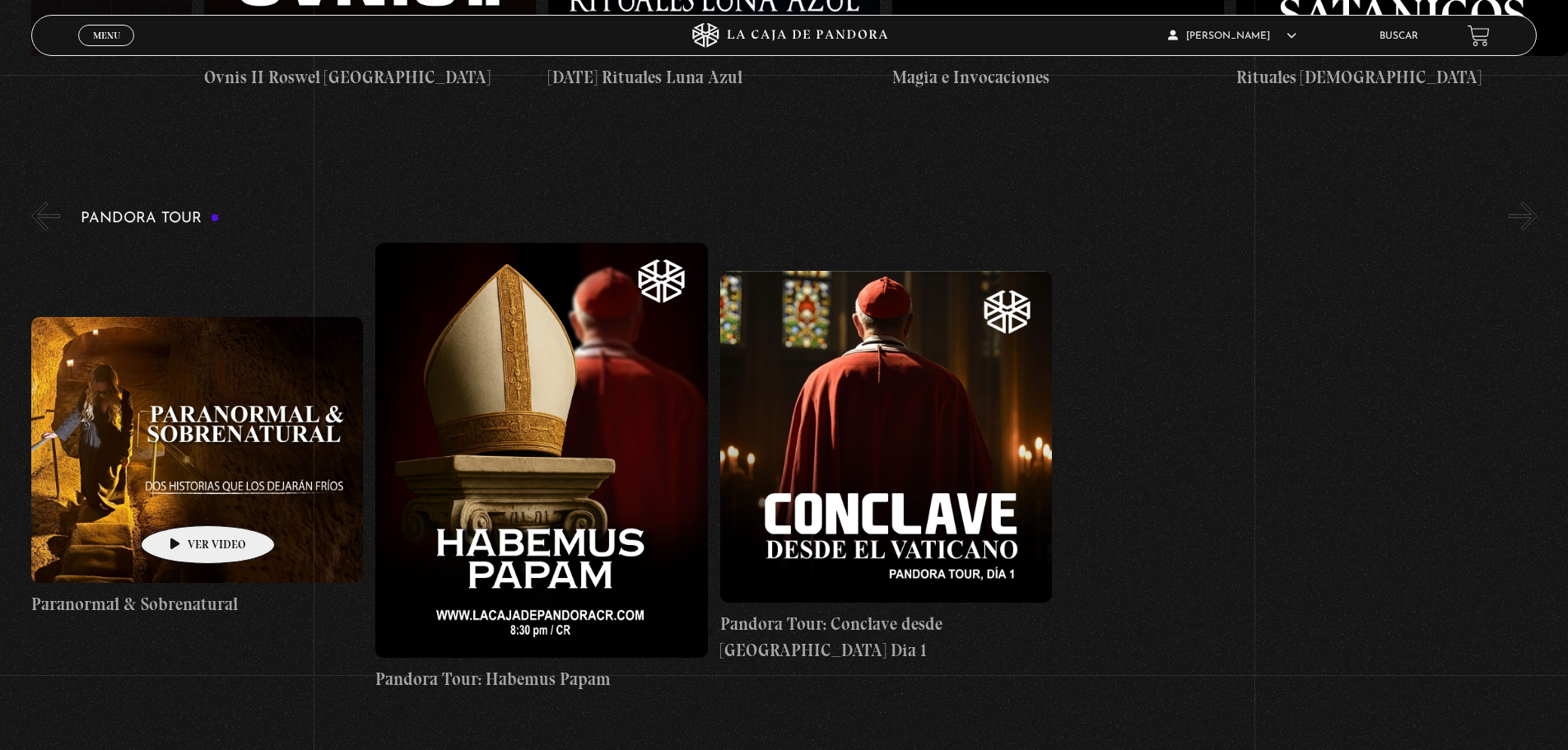
click at [182, 500] on figure at bounding box center [197, 450] width 332 height 266
click at [205, 488] on figure at bounding box center [197, 450] width 332 height 266
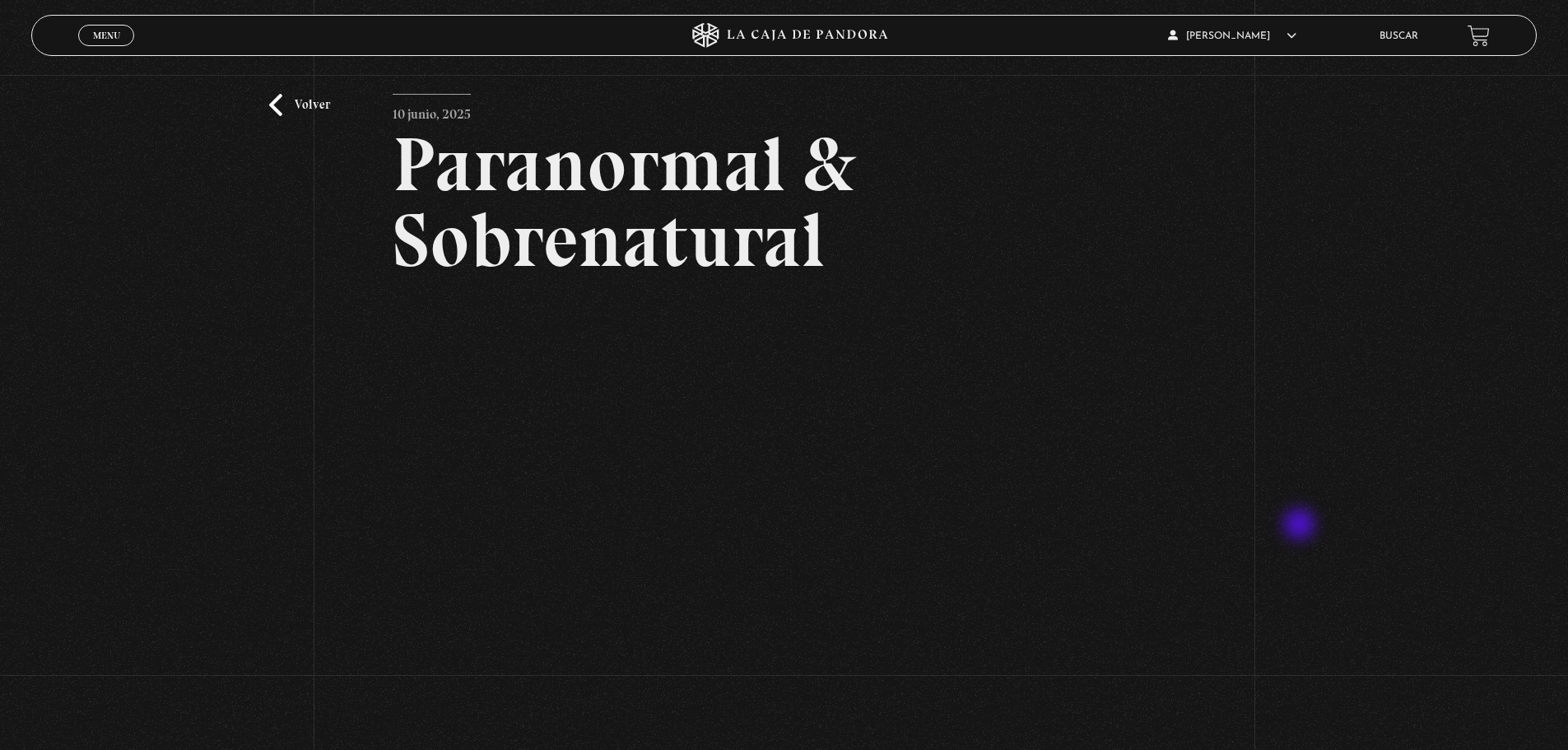
scroll to position [247, 0]
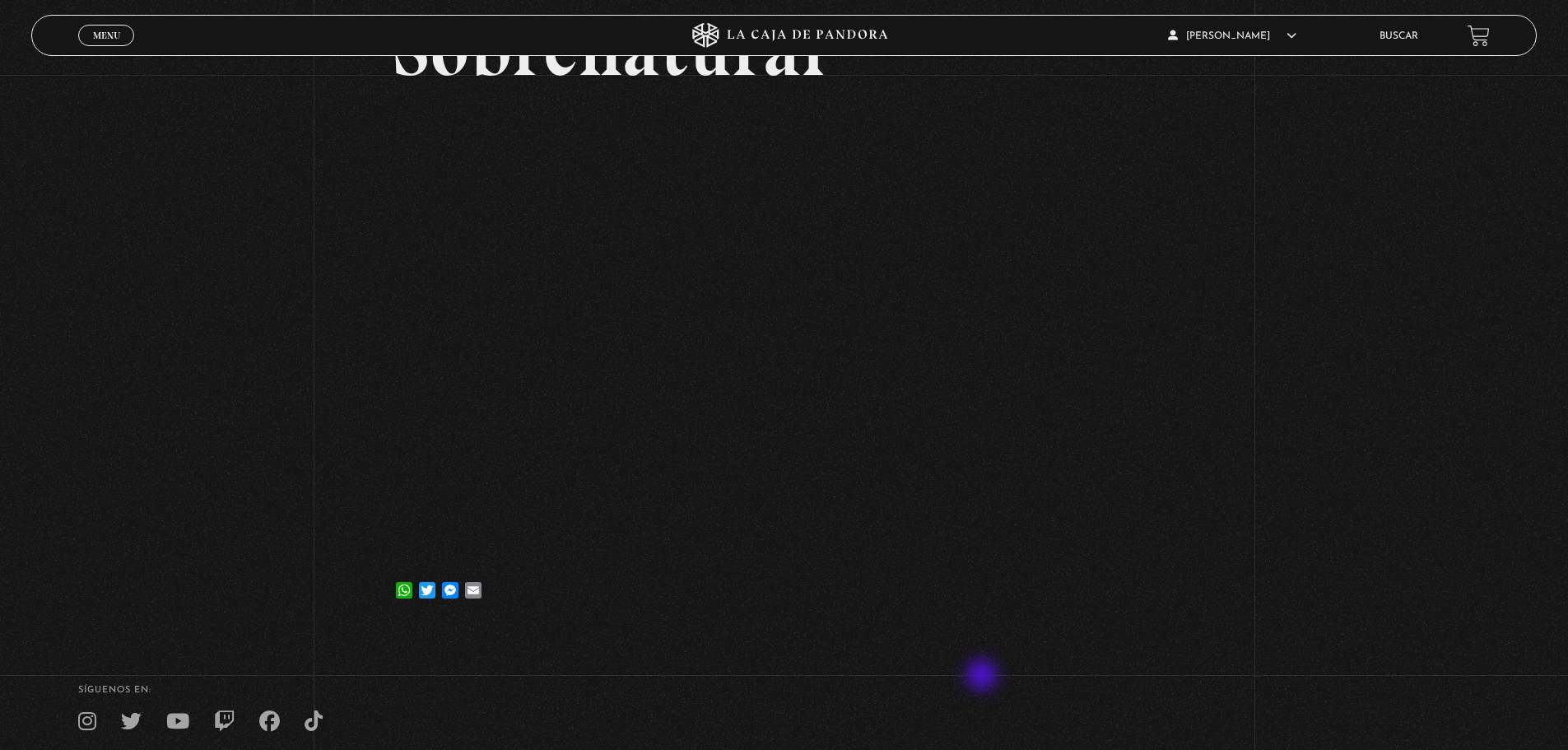
click at [986, 677] on footer "SÍguenos en: La Caja de Pandora, Derechos Reservados 2025 Realizado por" at bounding box center [784, 753] width 1568 height 252
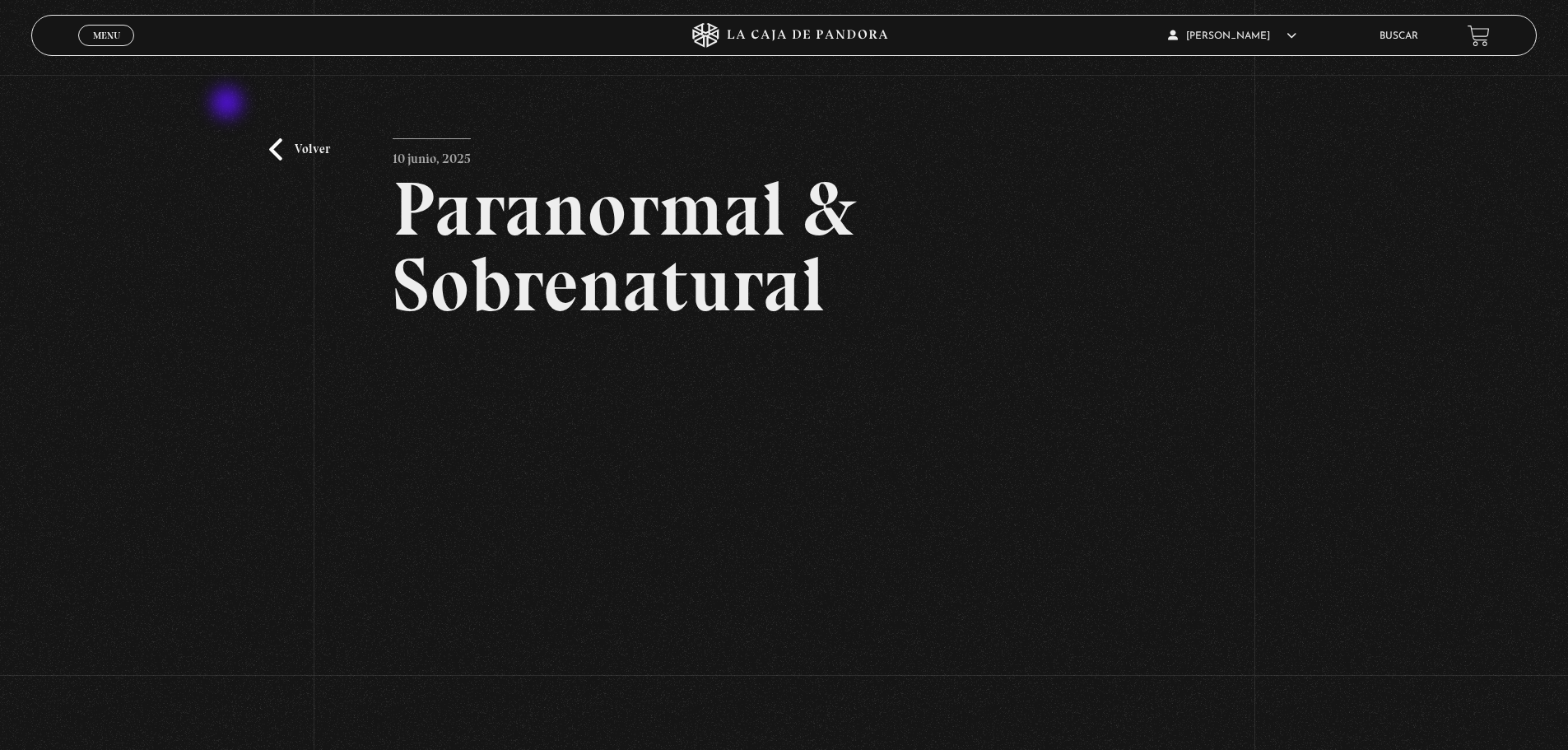
scroll to position [0, 0]
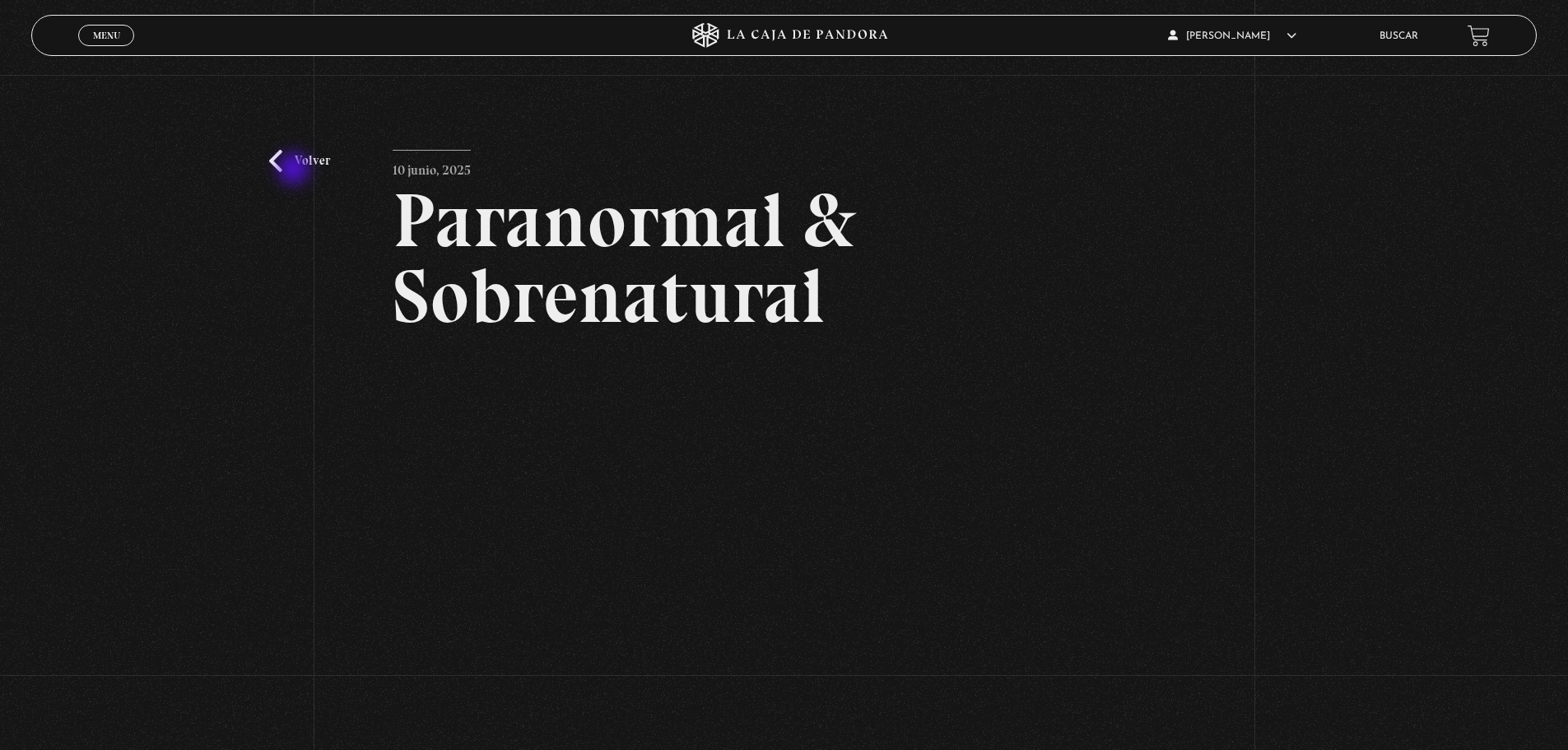
click at [295, 169] on link "Volver" at bounding box center [300, 161] width 61 height 22
click at [300, 163] on link "Volver" at bounding box center [300, 161] width 61 height 22
click at [276, 163] on link "Volver" at bounding box center [300, 161] width 61 height 22
click at [324, 159] on link "Volver" at bounding box center [300, 161] width 61 height 22
click at [335, 175] on div "Volver 10 junio, 2025 Paranormal & Sobrenatural WhatsApp Twitter Messenger Email" at bounding box center [784, 475] width 1568 height 800
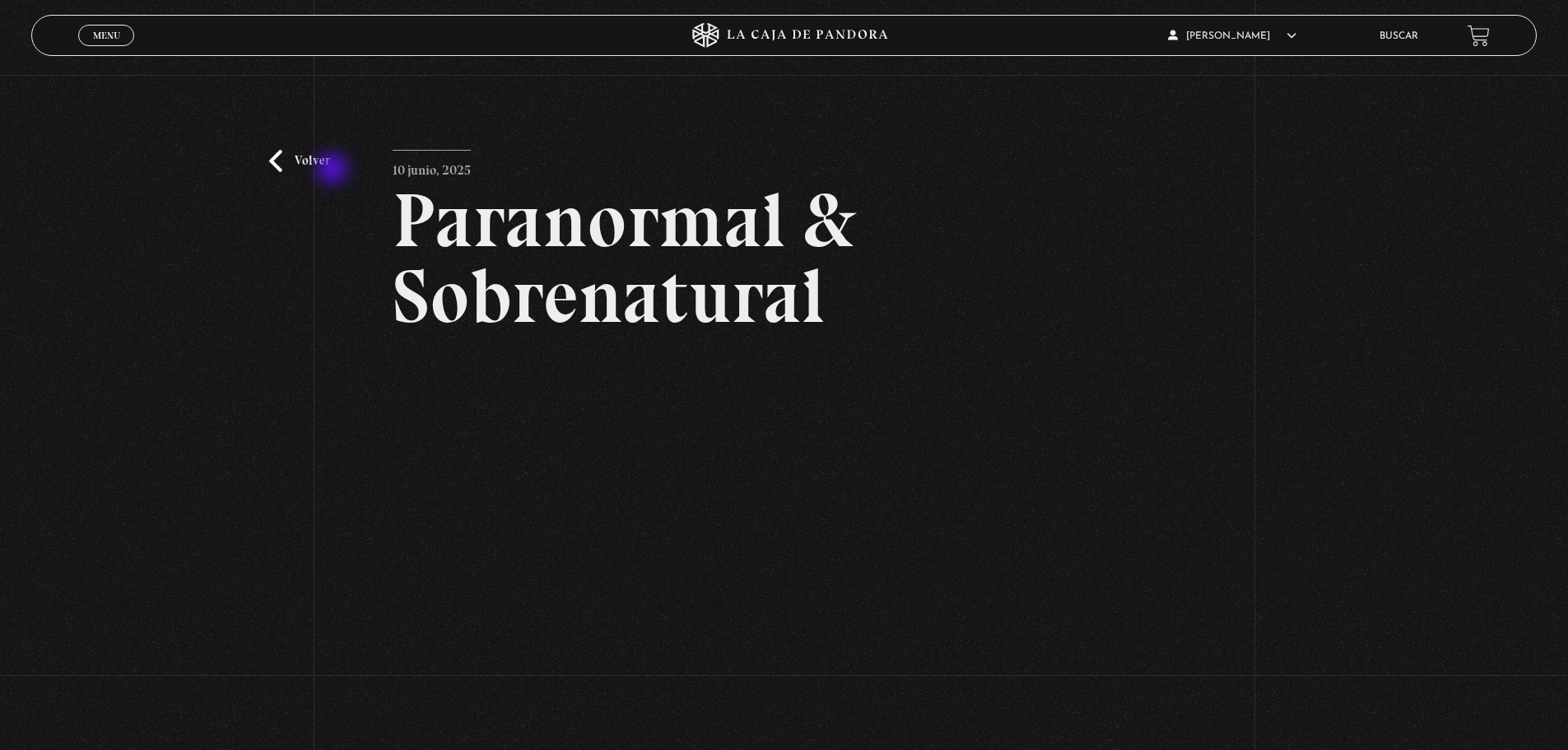
click at [332, 170] on div "Volver 10 junio, 2025 Paranormal & Sobrenatural WhatsApp Twitter Messenger Email" at bounding box center [784, 475] width 1568 height 800
drag, startPoint x: 300, startPoint y: 167, endPoint x: 301, endPoint y: 153, distance: 14.0
click at [301, 153] on link "Volver" at bounding box center [300, 161] width 61 height 22
drag, startPoint x: 304, startPoint y: 153, endPoint x: 287, endPoint y: 160, distance: 18.4
click at [303, 153] on div "Volver 10 junio, 2025 Paranormal & Sobrenatural WhatsApp Twitter Messenger Email" at bounding box center [784, 475] width 1568 height 800
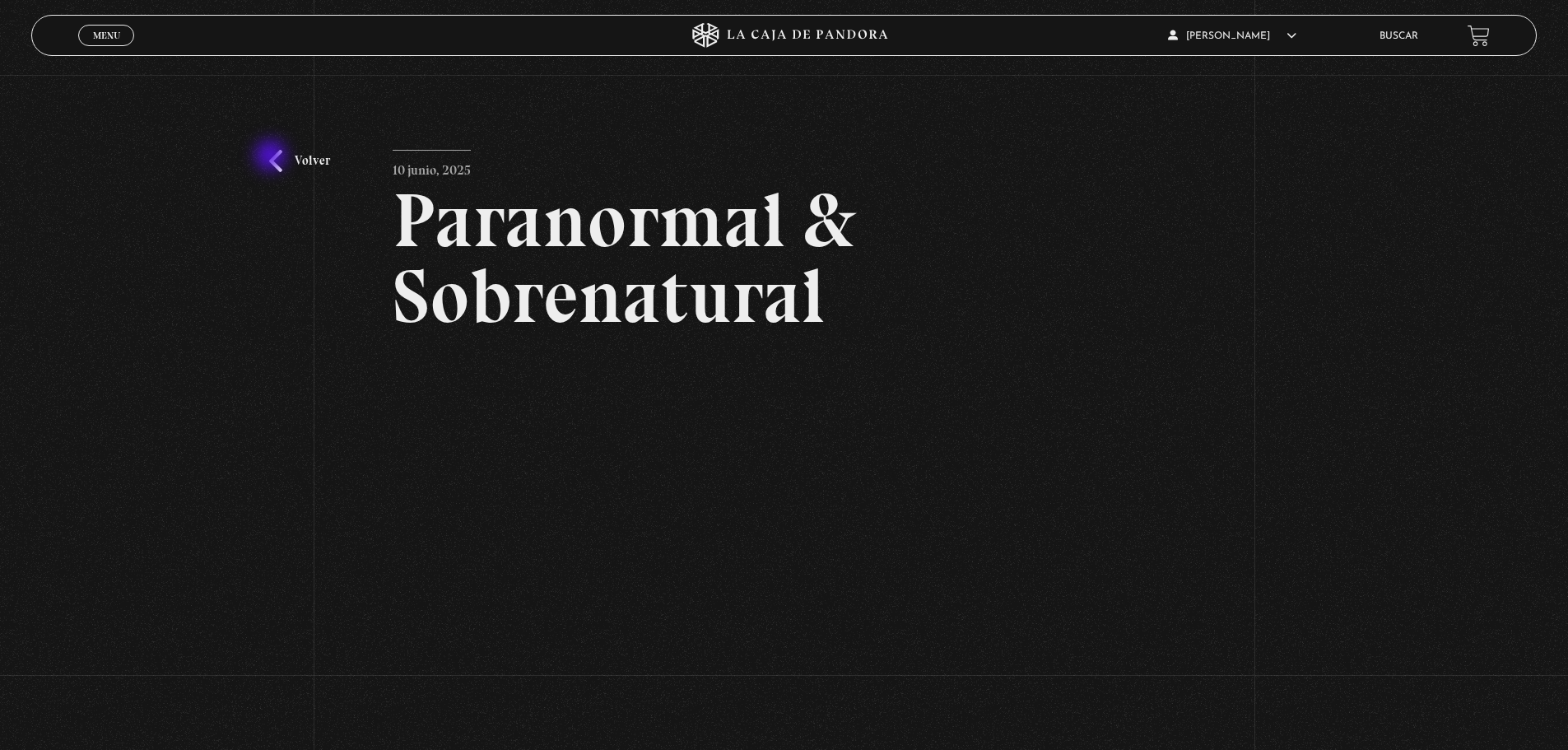
drag, startPoint x: 272, startPoint y: 158, endPoint x: 284, endPoint y: 144, distance: 18.4
click at [277, 148] on div "Volver 10 junio, 2025 Paranormal & Sobrenatural WhatsApp Twitter Messenger Email" at bounding box center [784, 475] width 1568 height 800
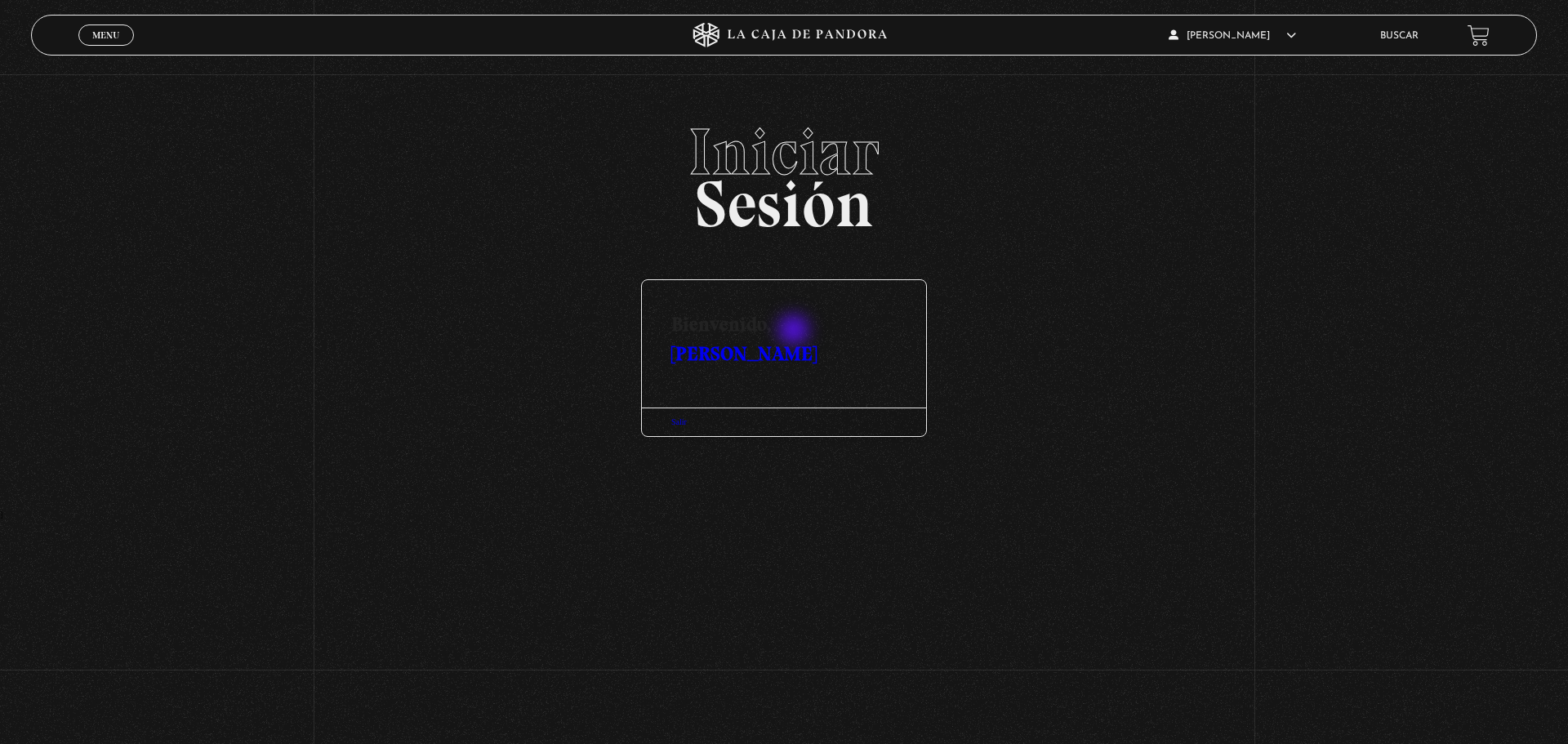
click at [796, 341] on link "[PERSON_NAME]" at bounding box center [744, 353] width 146 height 24
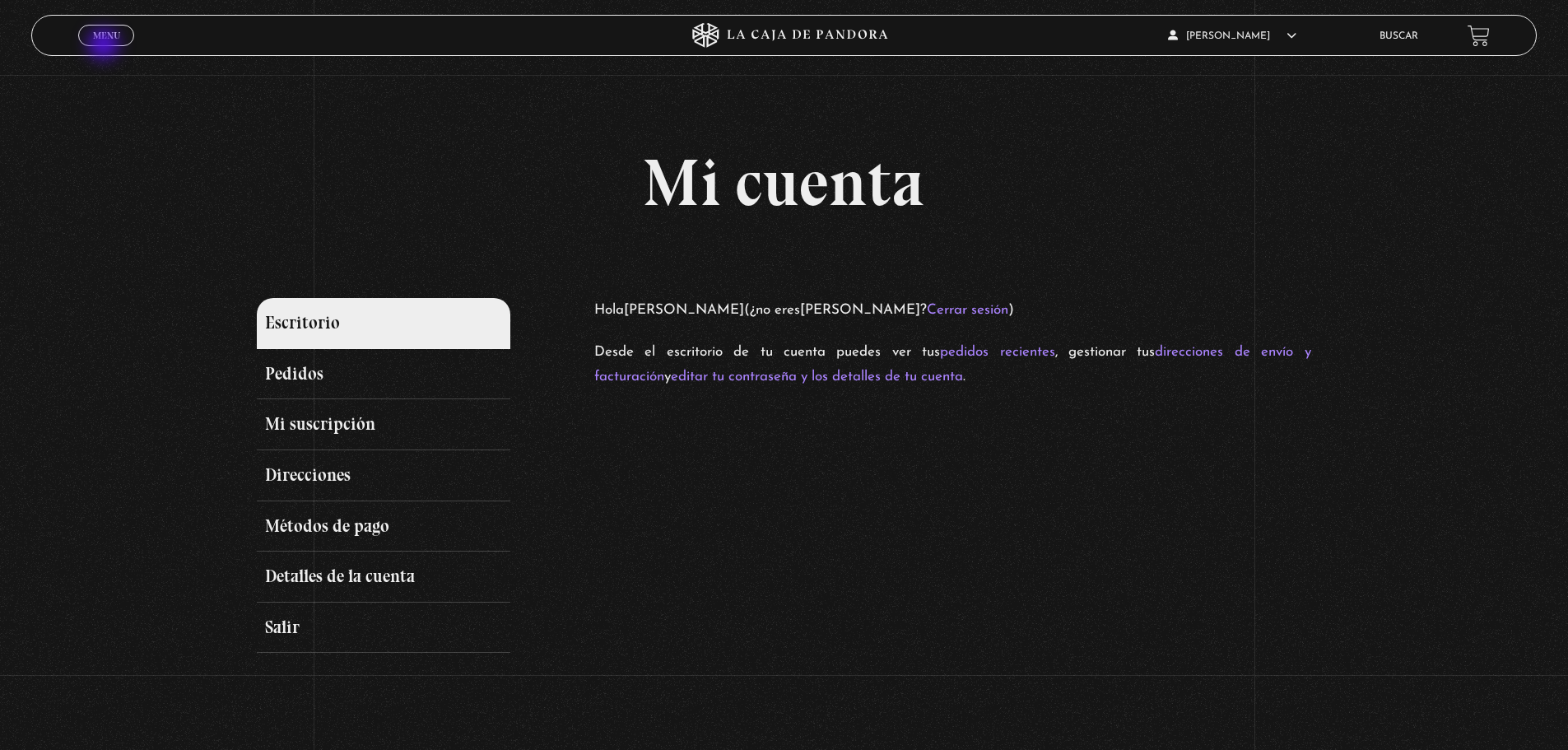
click at [106, 46] on link "Menu Cerrar" at bounding box center [106, 35] width 56 height 21
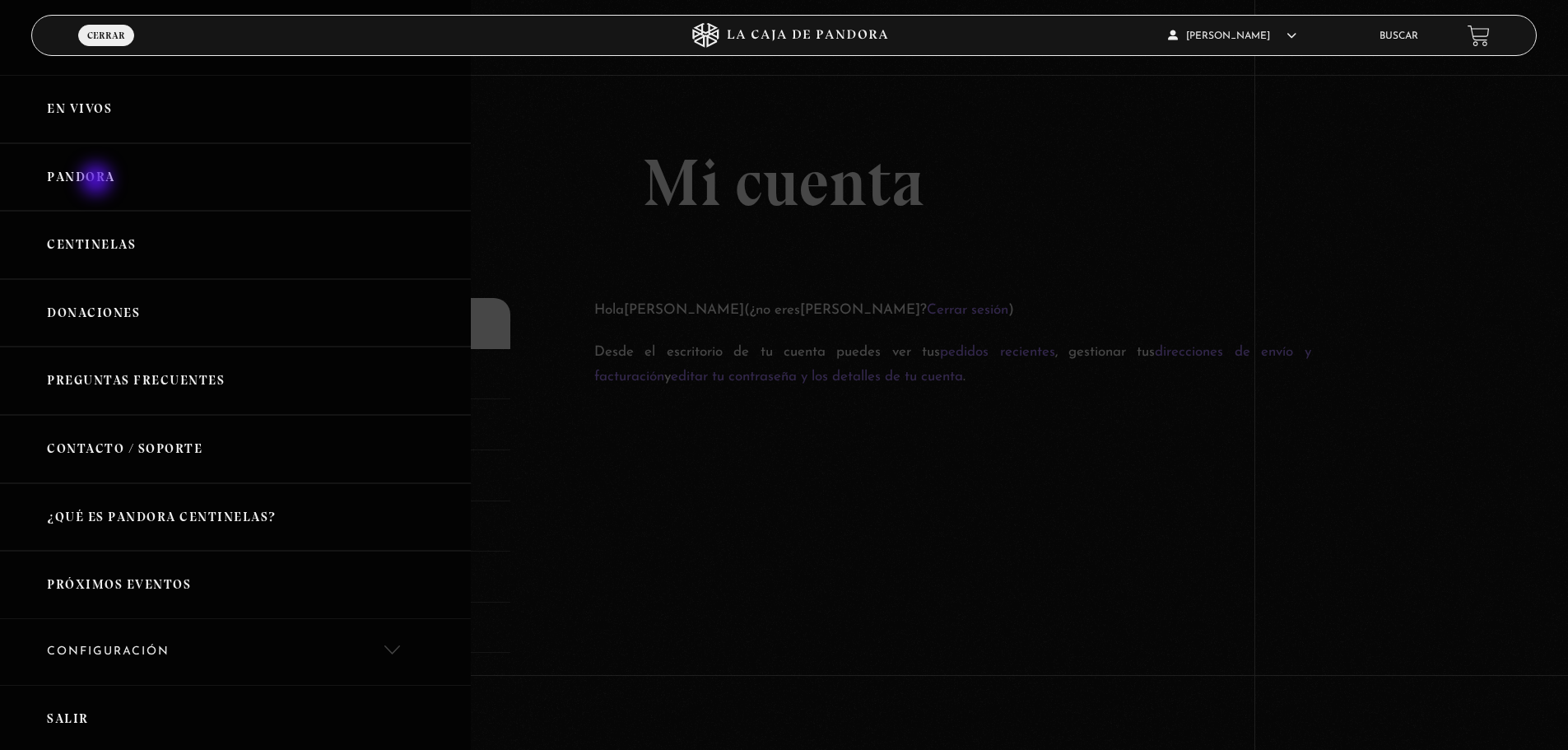
click at [98, 181] on link "Pandora" at bounding box center [235, 177] width 471 height 68
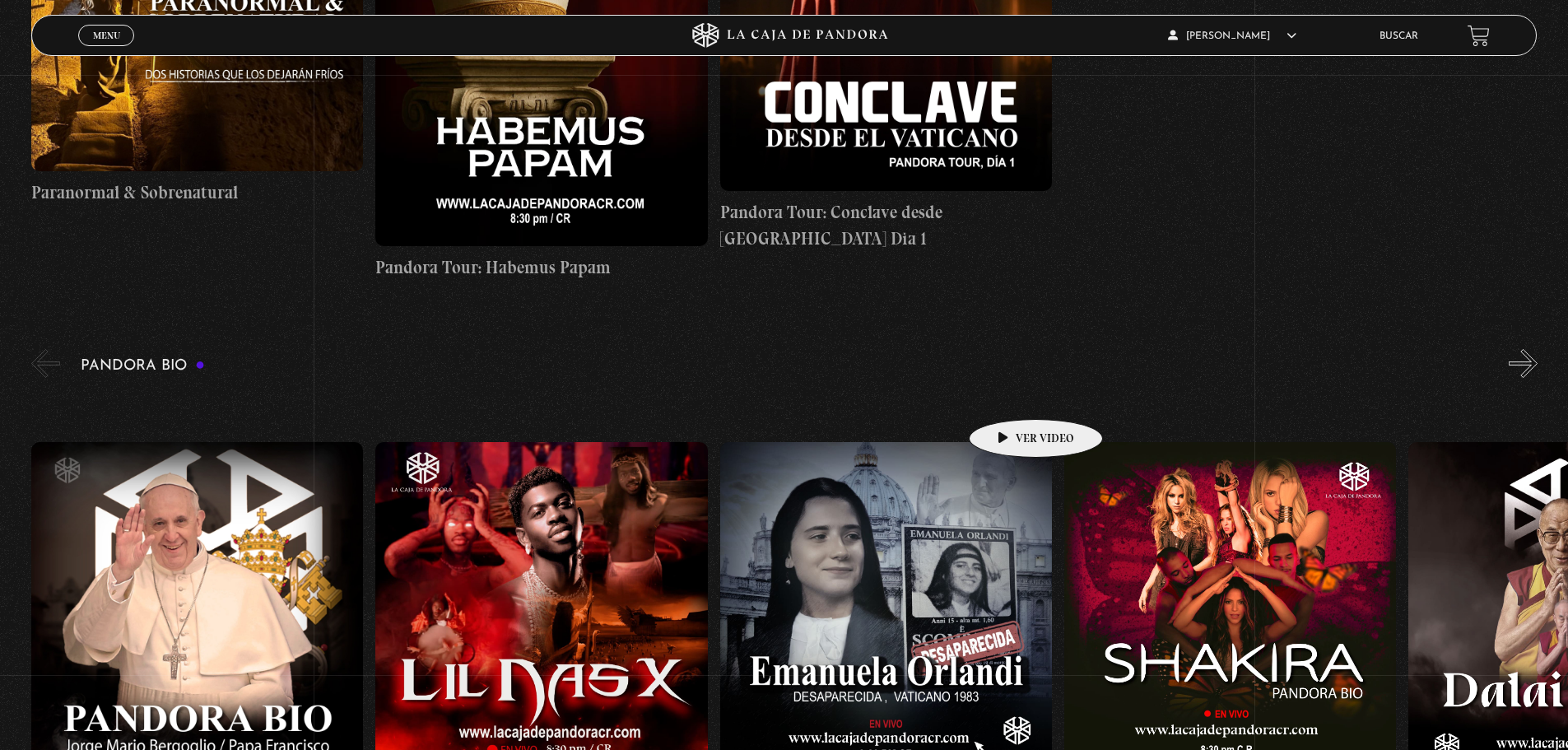
scroll to position [2551, 0]
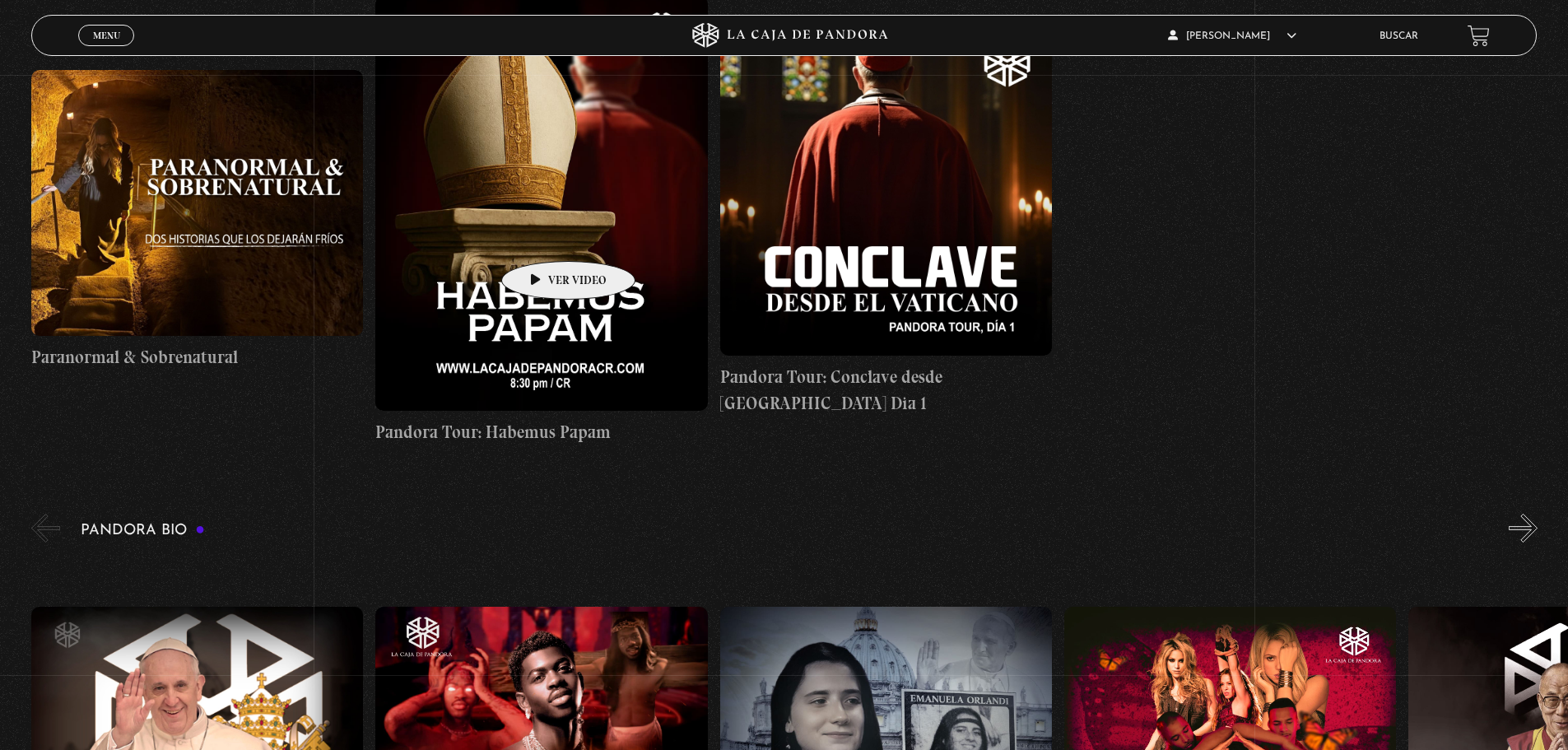
click at [542, 237] on figure at bounding box center [541, 203] width 332 height 415
click at [511, 325] on figure at bounding box center [541, 203] width 332 height 415
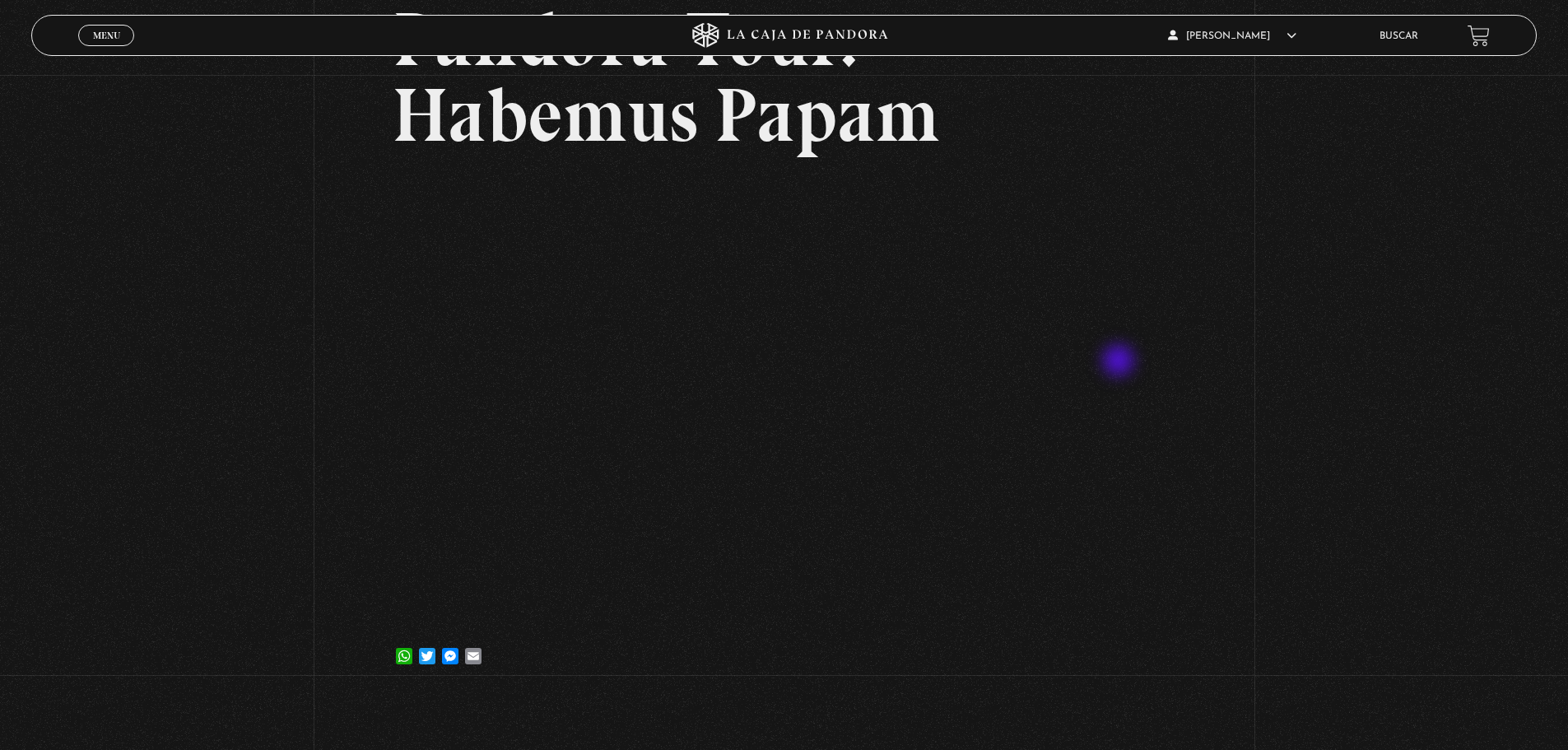
scroll to position [164, 0]
